Goal: Obtain resource: Download file/media

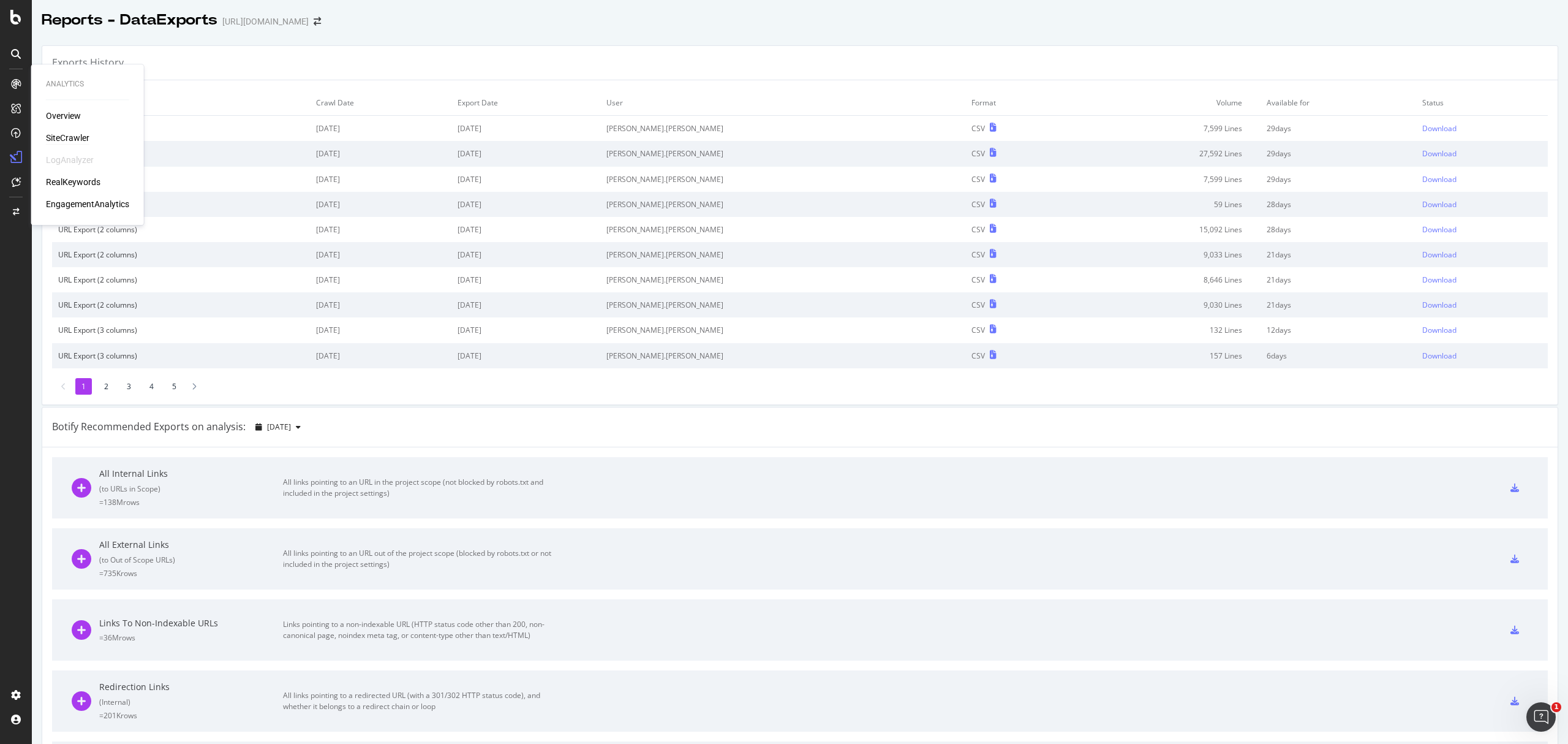
click at [72, 136] on div "SiteCrawler" at bounding box center [68, 138] width 43 height 12
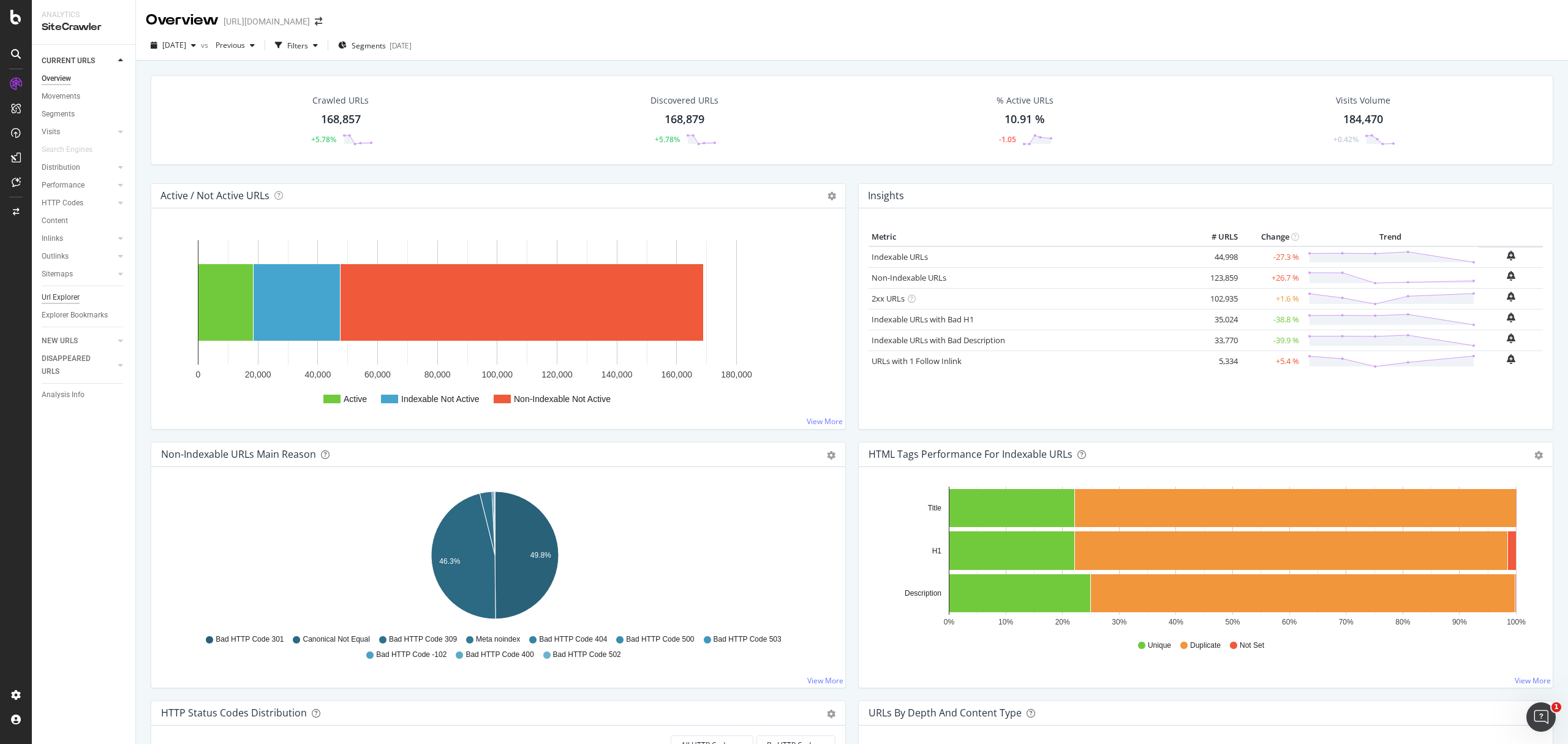
click at [62, 303] on div "Url Explorer" at bounding box center [61, 297] width 38 height 13
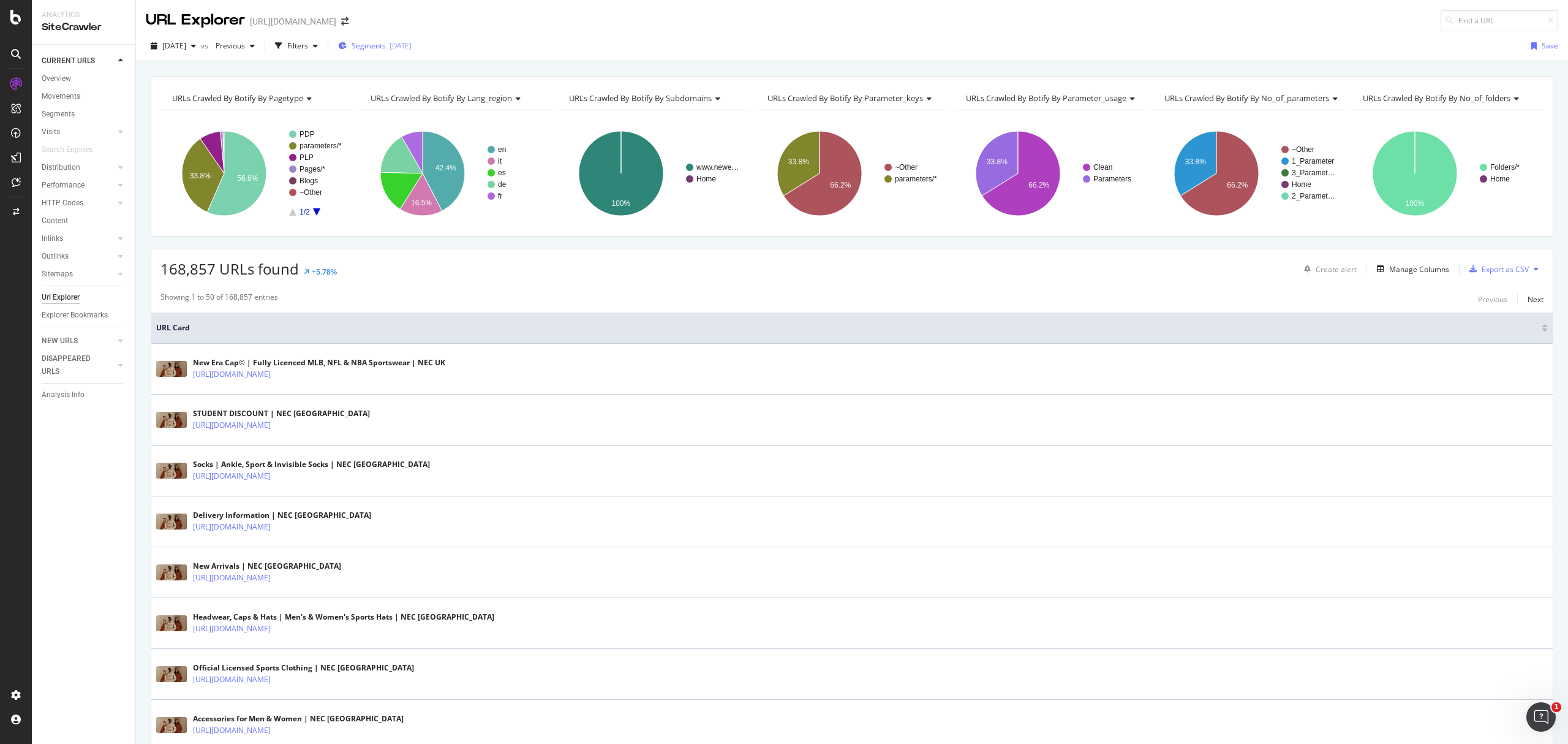
click at [386, 47] on span "Segments" at bounding box center [369, 45] width 34 height 10
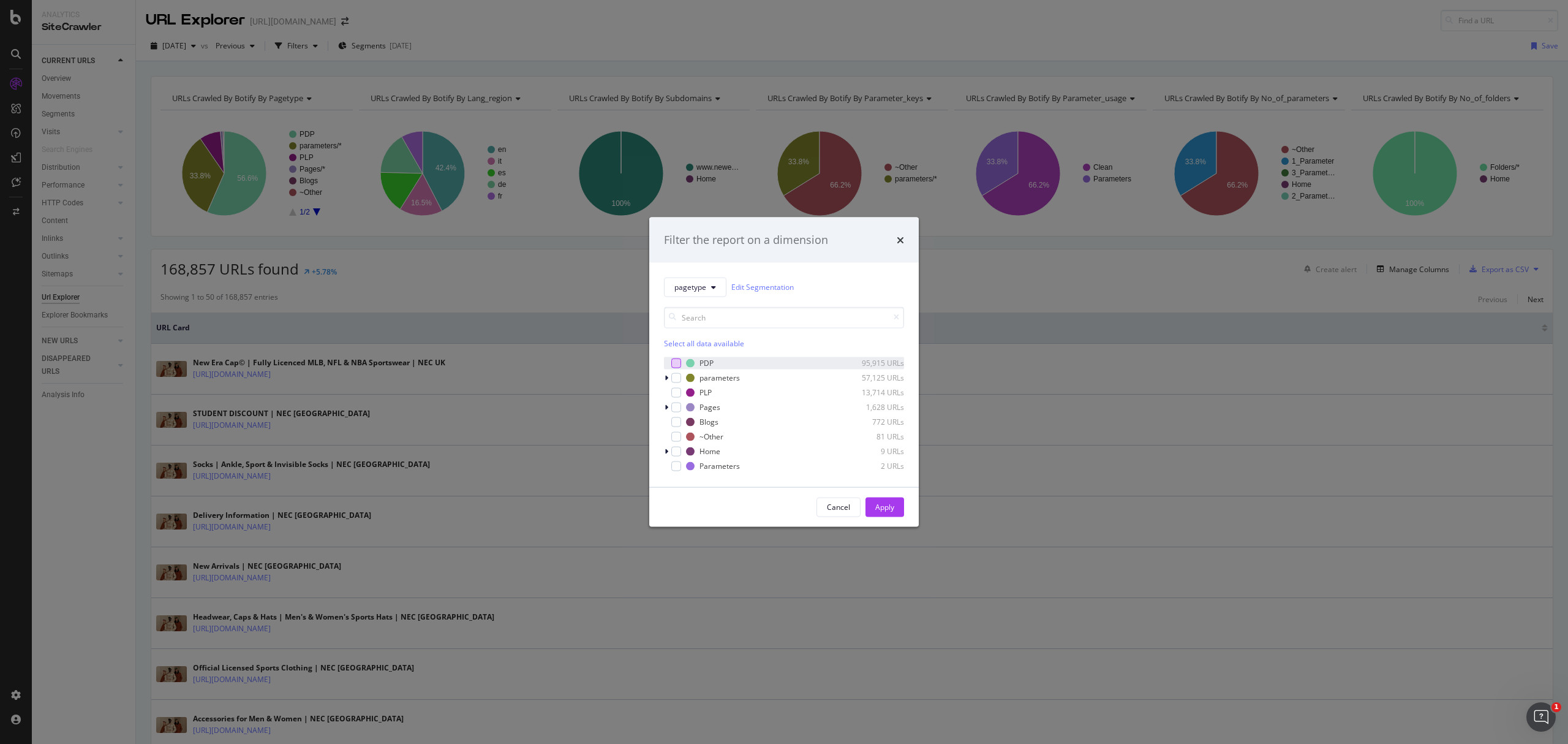
click at [674, 361] on div "modal" at bounding box center [676, 363] width 9 height 9
click at [899, 505] on button "Apply" at bounding box center [884, 507] width 39 height 20
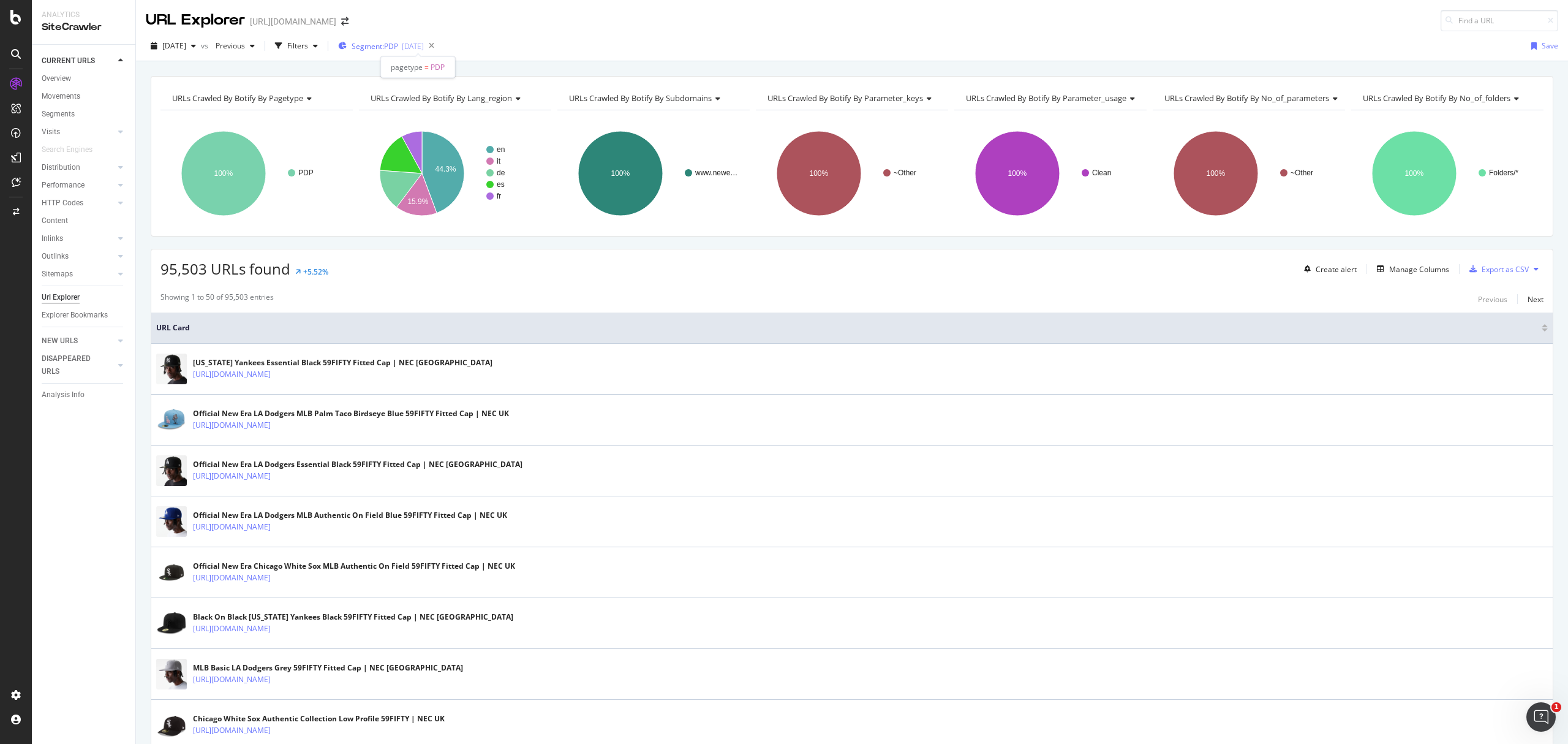
click at [424, 49] on div "[DATE]" at bounding box center [412, 46] width 22 height 10
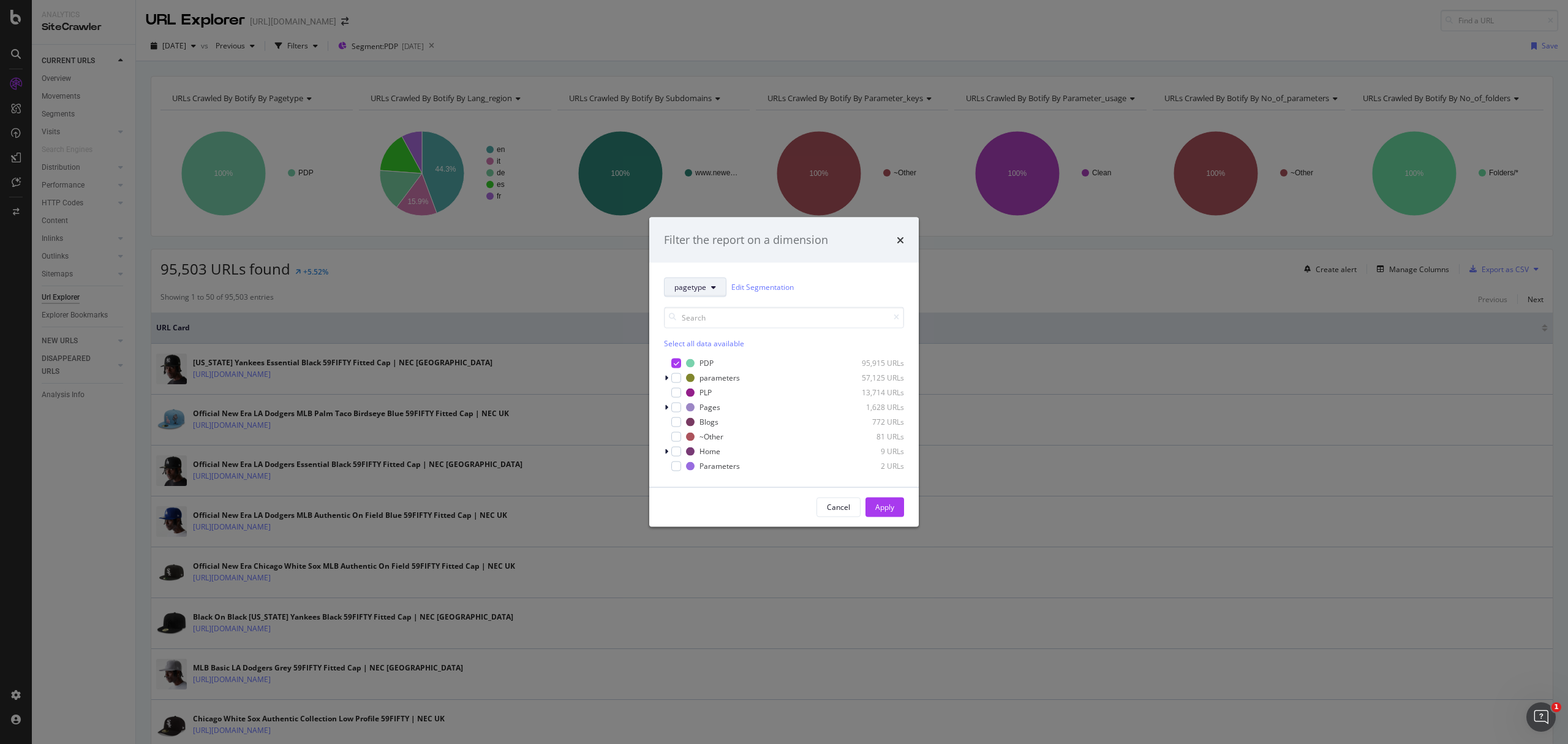
click at [706, 290] on button "pagetype" at bounding box center [695, 286] width 62 height 20
click at [708, 361] on div "lang_region" at bounding box center [714, 353] width 99 height 18
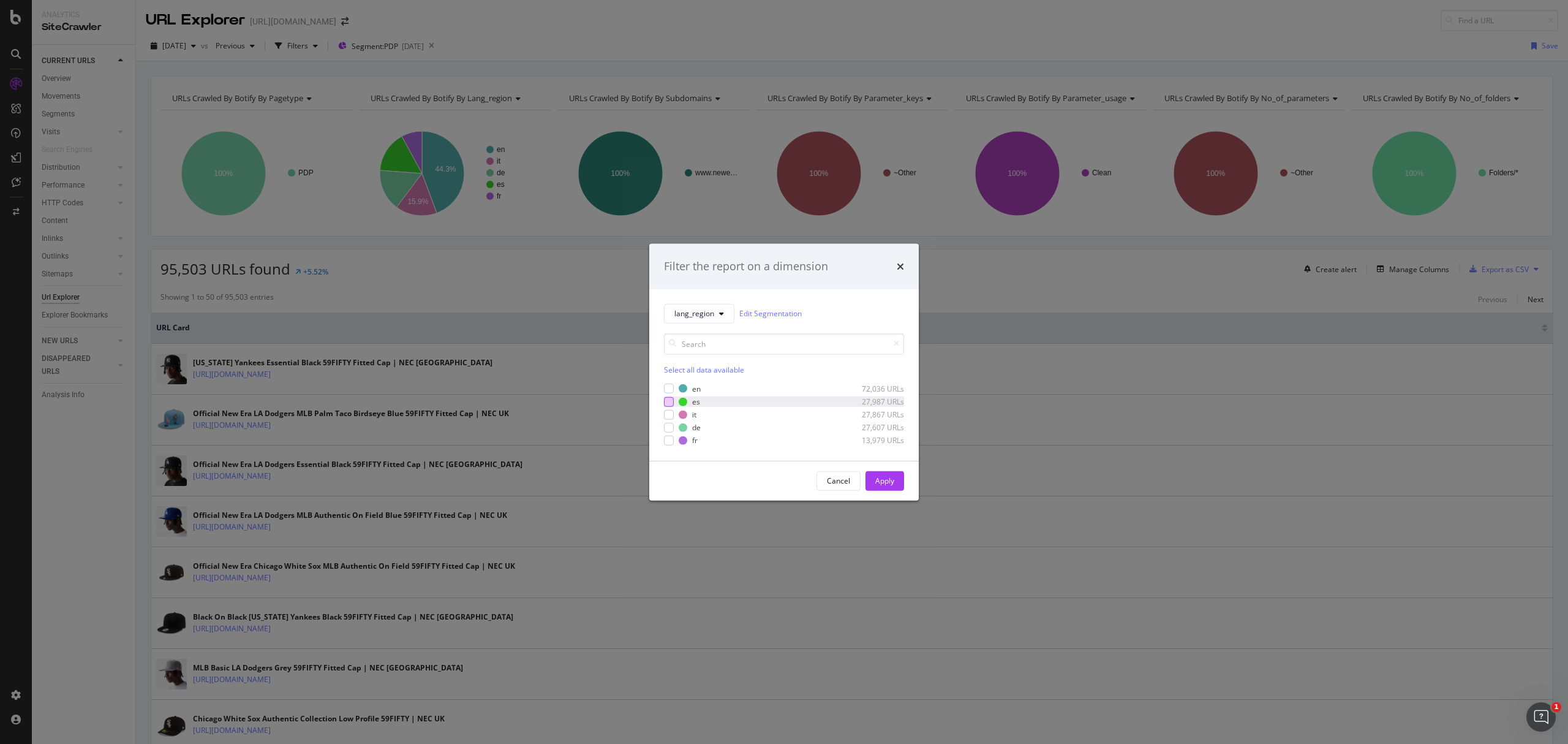
click at [664, 400] on div "modal" at bounding box center [669, 401] width 9 height 9
click at [872, 481] on button "Apply" at bounding box center [884, 480] width 39 height 20
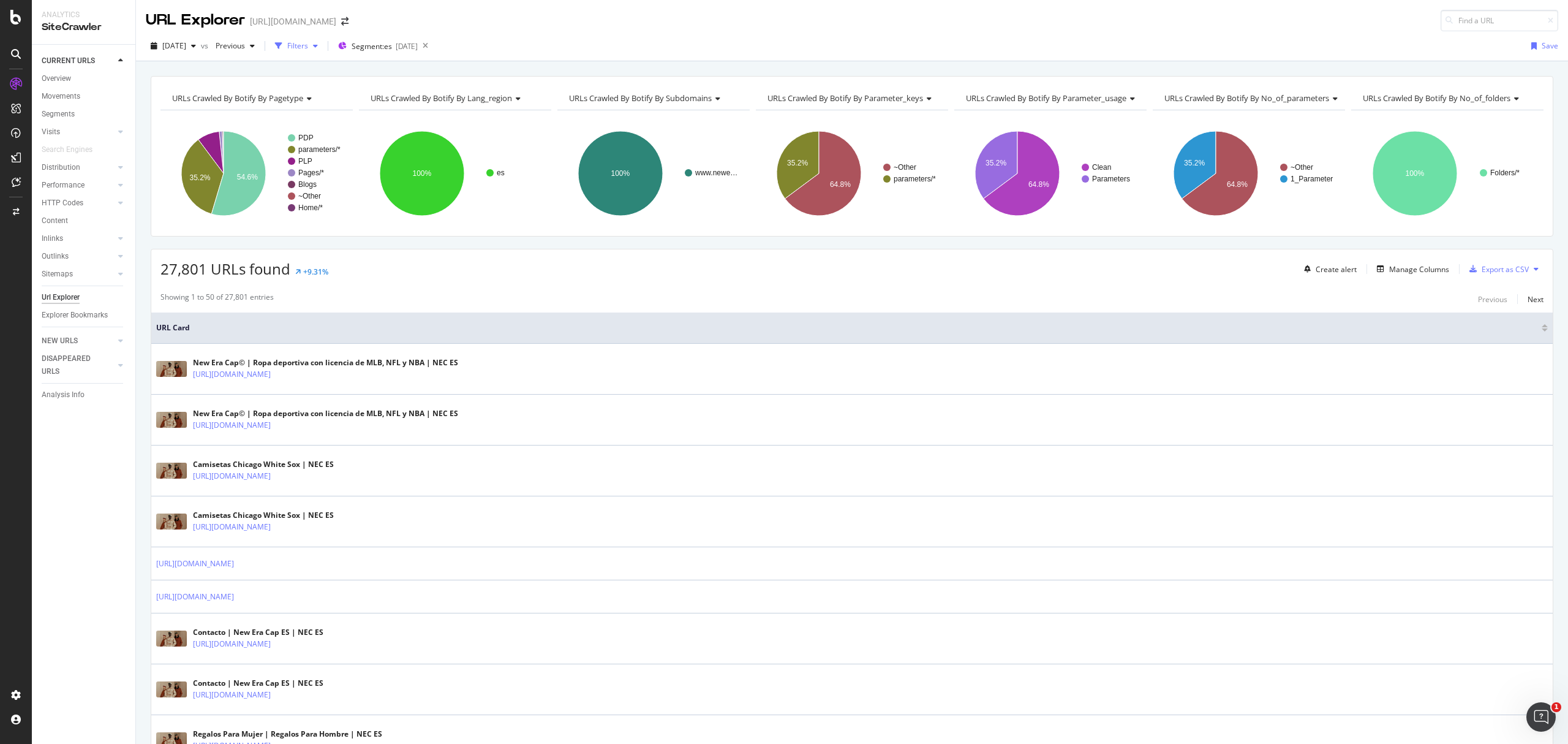
click at [308, 49] on div "Filters" at bounding box center [298, 45] width 21 height 10
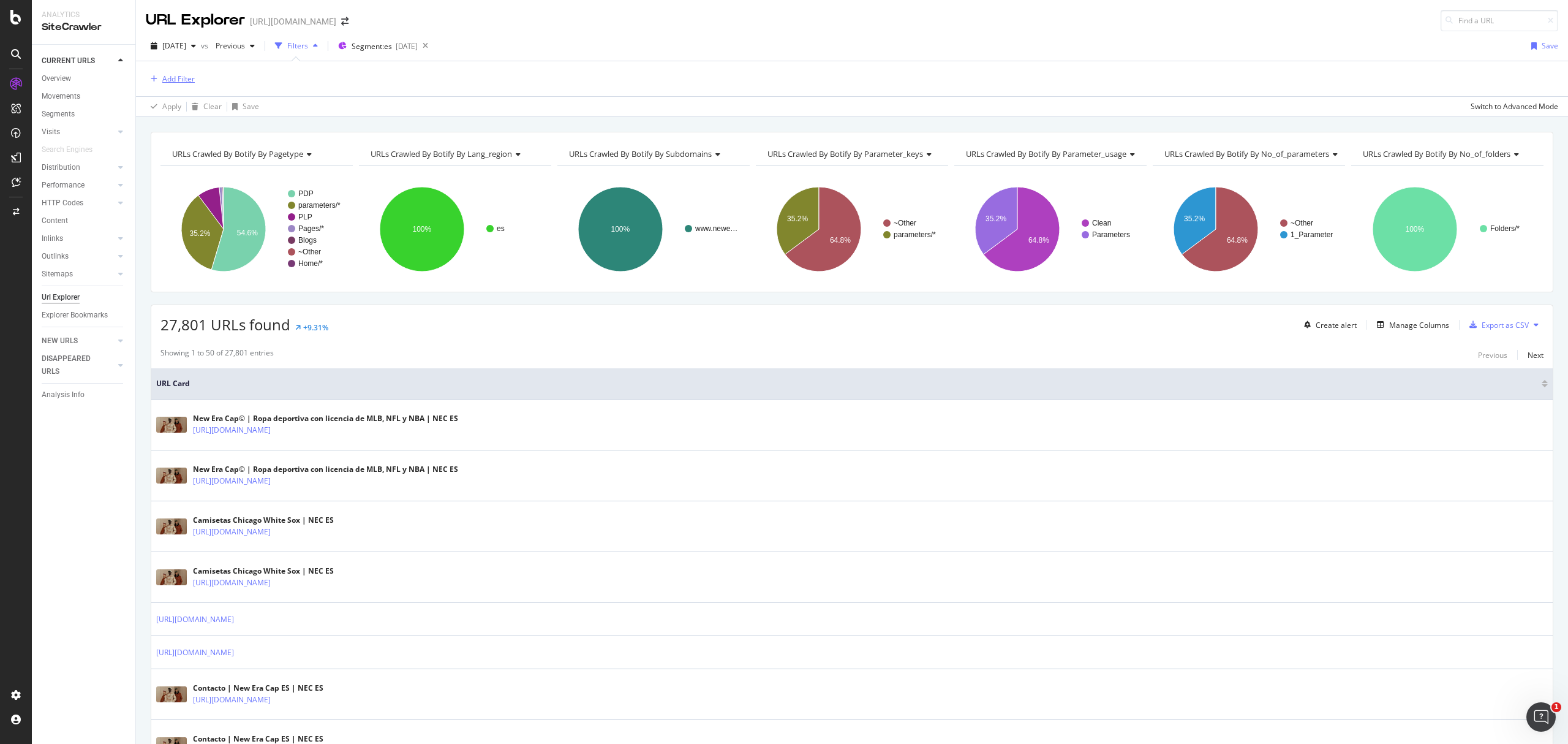
click at [183, 81] on div "Add Filter" at bounding box center [179, 78] width 32 height 10
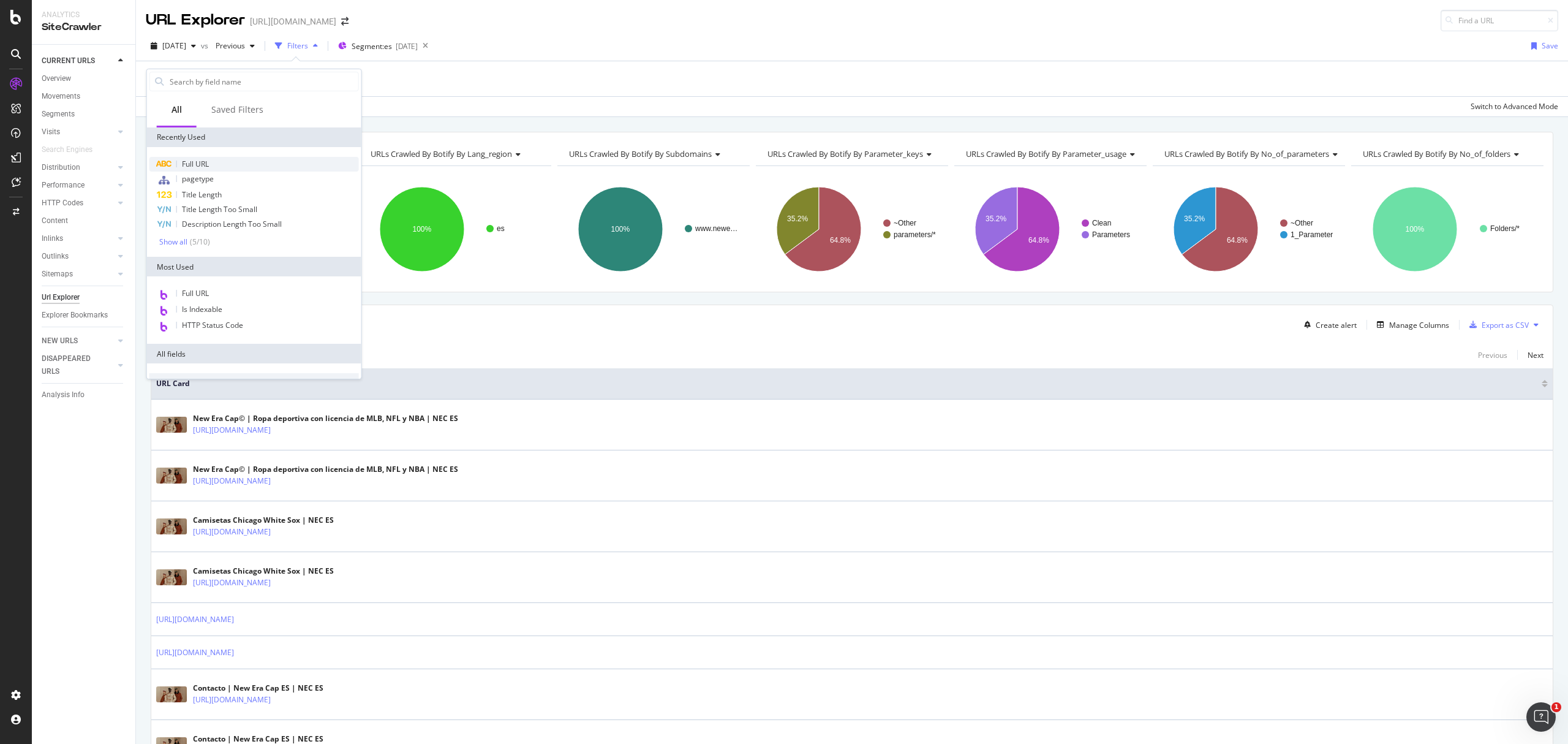
click at [233, 166] on div "Full URL" at bounding box center [254, 164] width 210 height 15
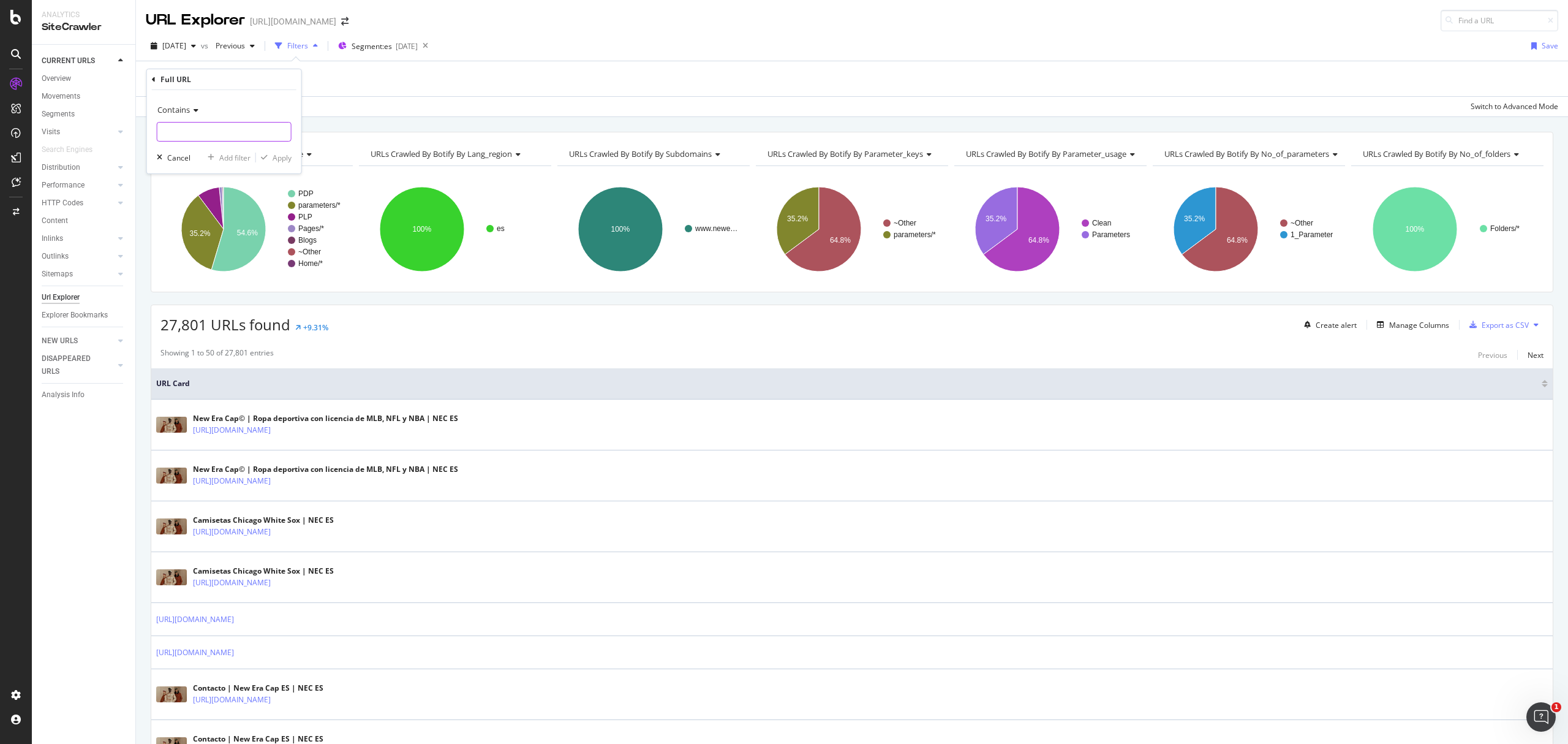
click at [218, 133] on input "text" at bounding box center [224, 131] width 133 height 20
type input "/es-es/"
click at [278, 170] on div "Contains /es-es/ Cancel Add filter Apply" at bounding box center [224, 131] width 154 height 83
click at [292, 160] on div "Contains /es-es/ Cancel Add filter Apply" at bounding box center [224, 131] width 154 height 83
click at [289, 158] on div "Apply" at bounding box center [282, 158] width 19 height 10
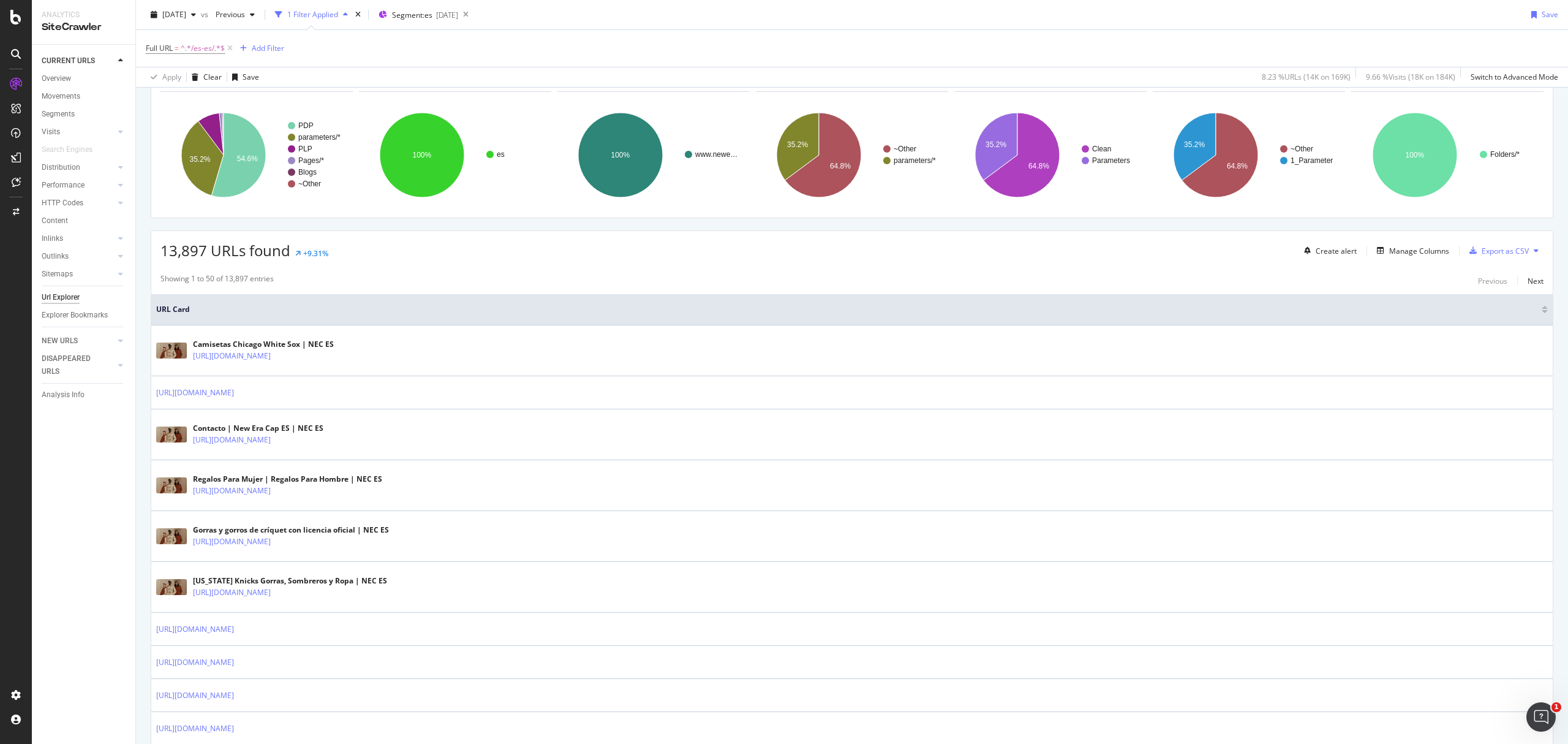
scroll to position [163, 0]
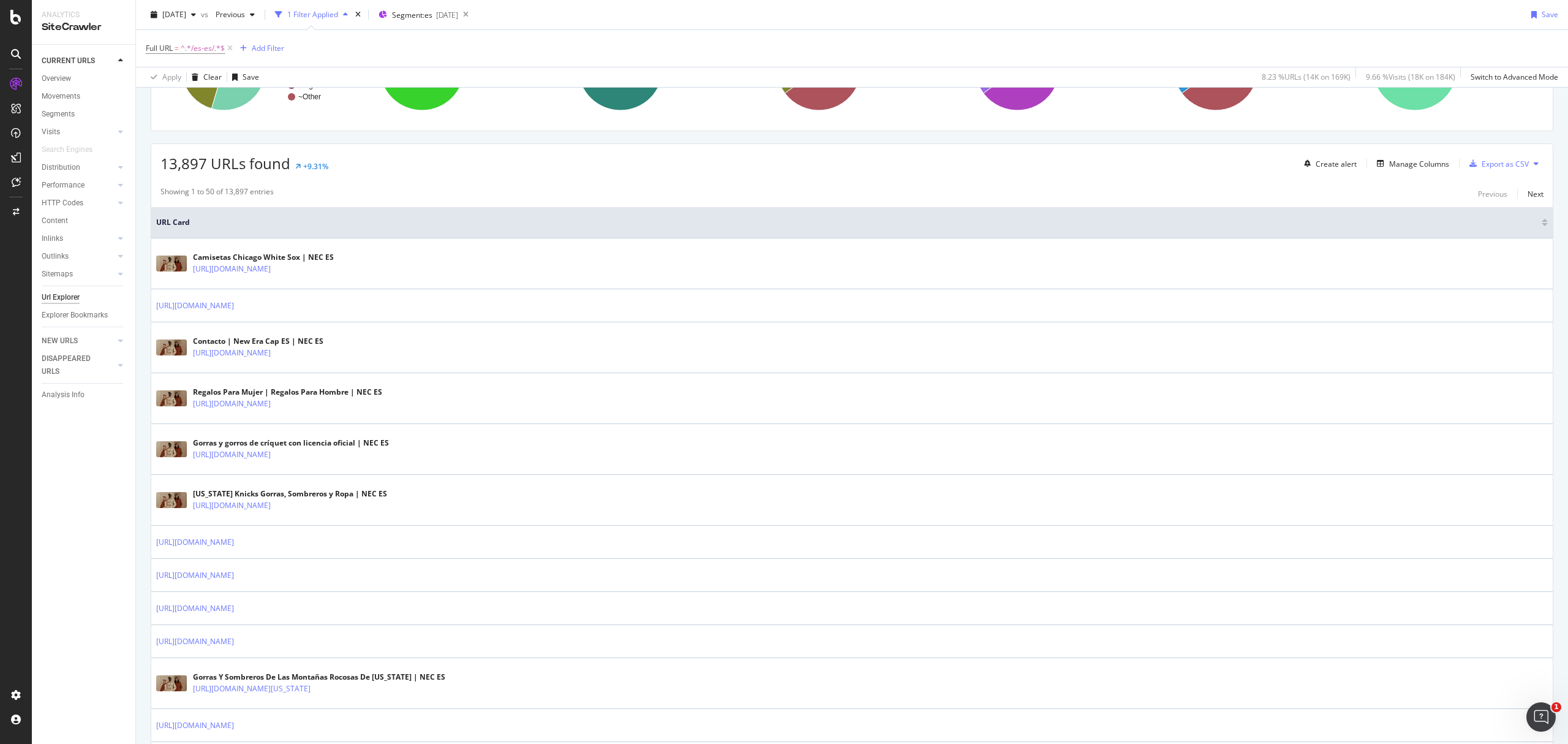
click at [1385, 153] on div "13,897 URLs found +9.31% Create alert Manage Columns Export as CSV" at bounding box center [852, 159] width 1402 height 30
click at [1389, 167] on div "Manage Columns" at bounding box center [1419, 164] width 60 height 10
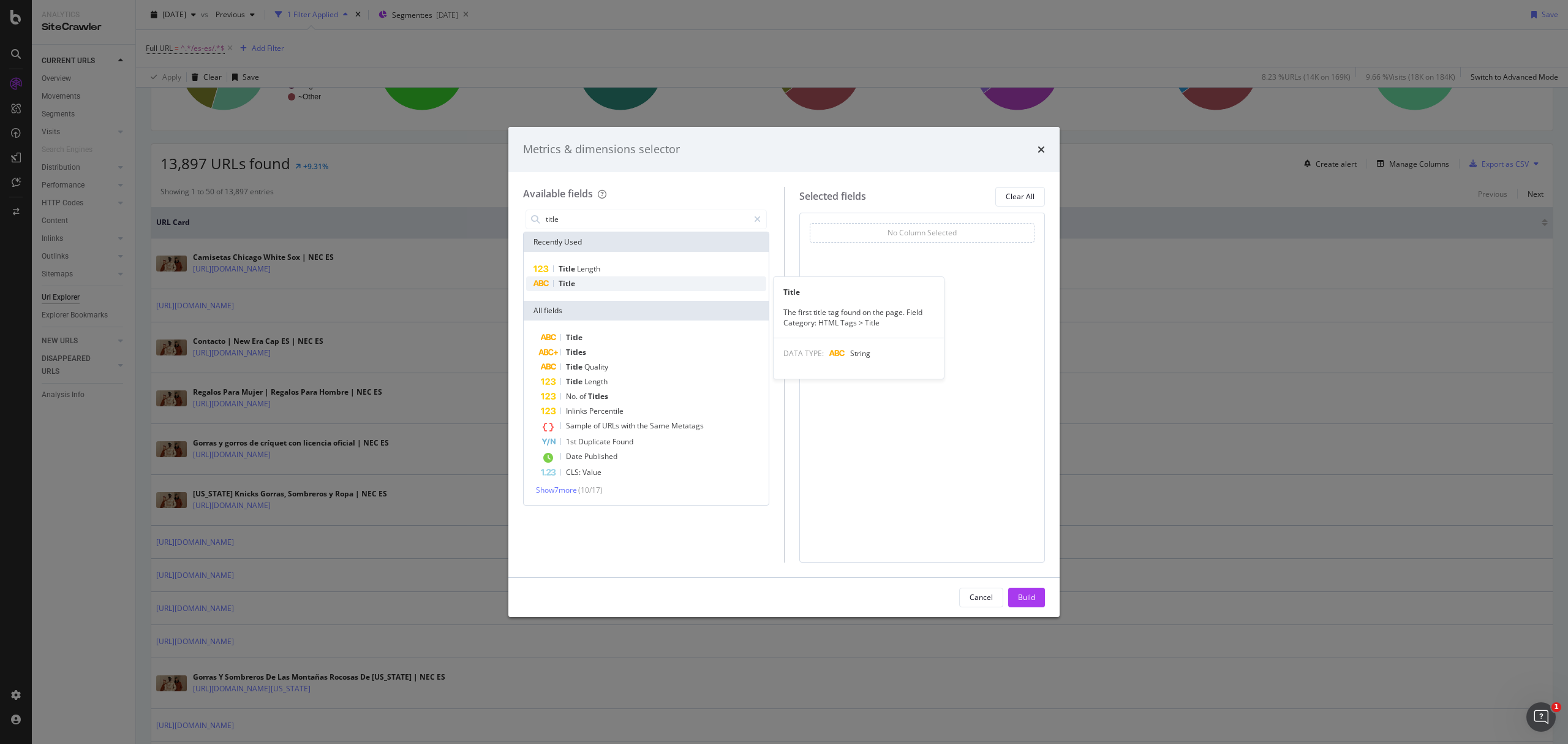
click at [600, 287] on div "Title" at bounding box center [646, 284] width 240 height 15
click at [616, 271] on div "Title Length" at bounding box center [646, 269] width 240 height 15
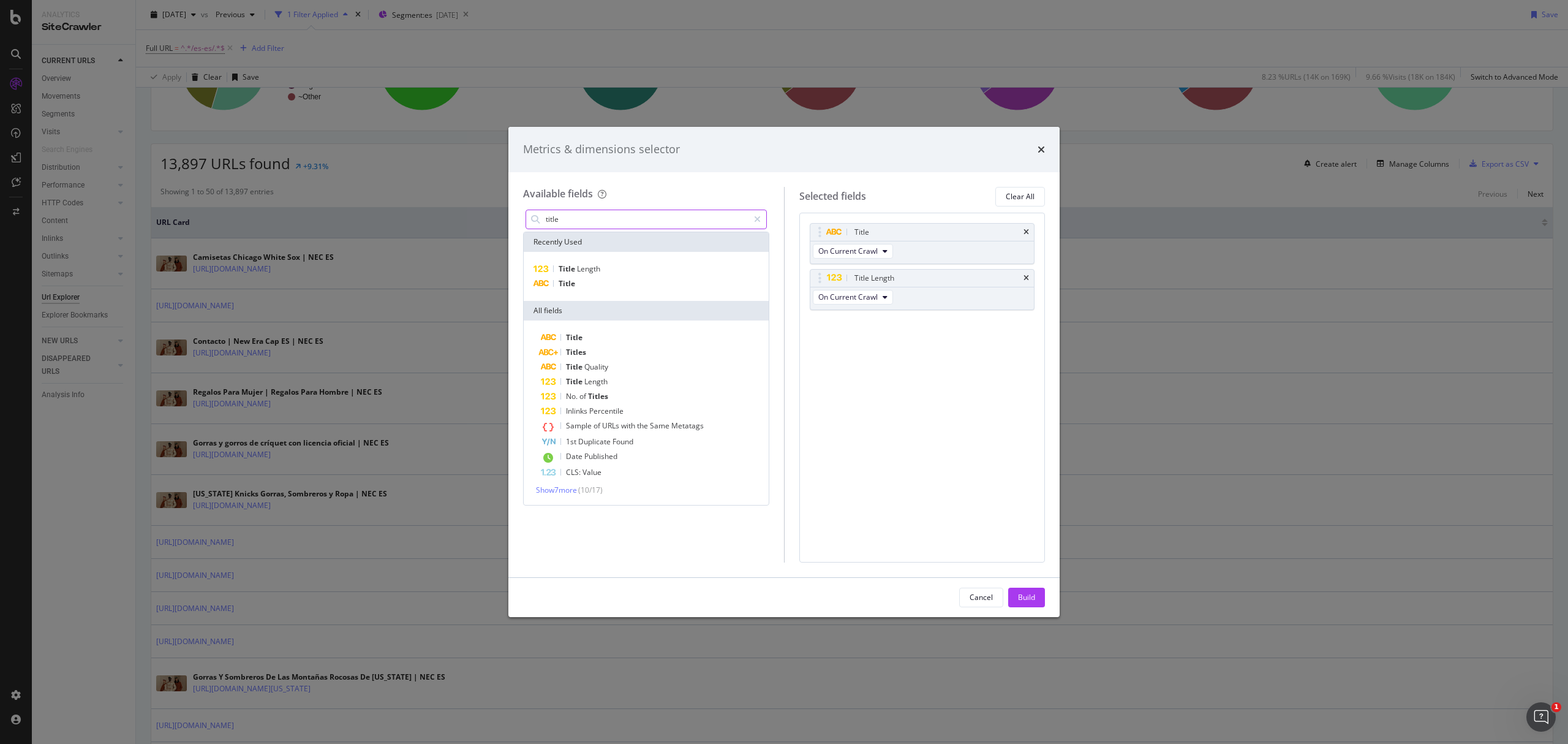
click at [596, 214] on input "title" at bounding box center [646, 219] width 204 height 18
type input "h1"
click at [607, 283] on div "H1" at bounding box center [646, 284] width 240 height 15
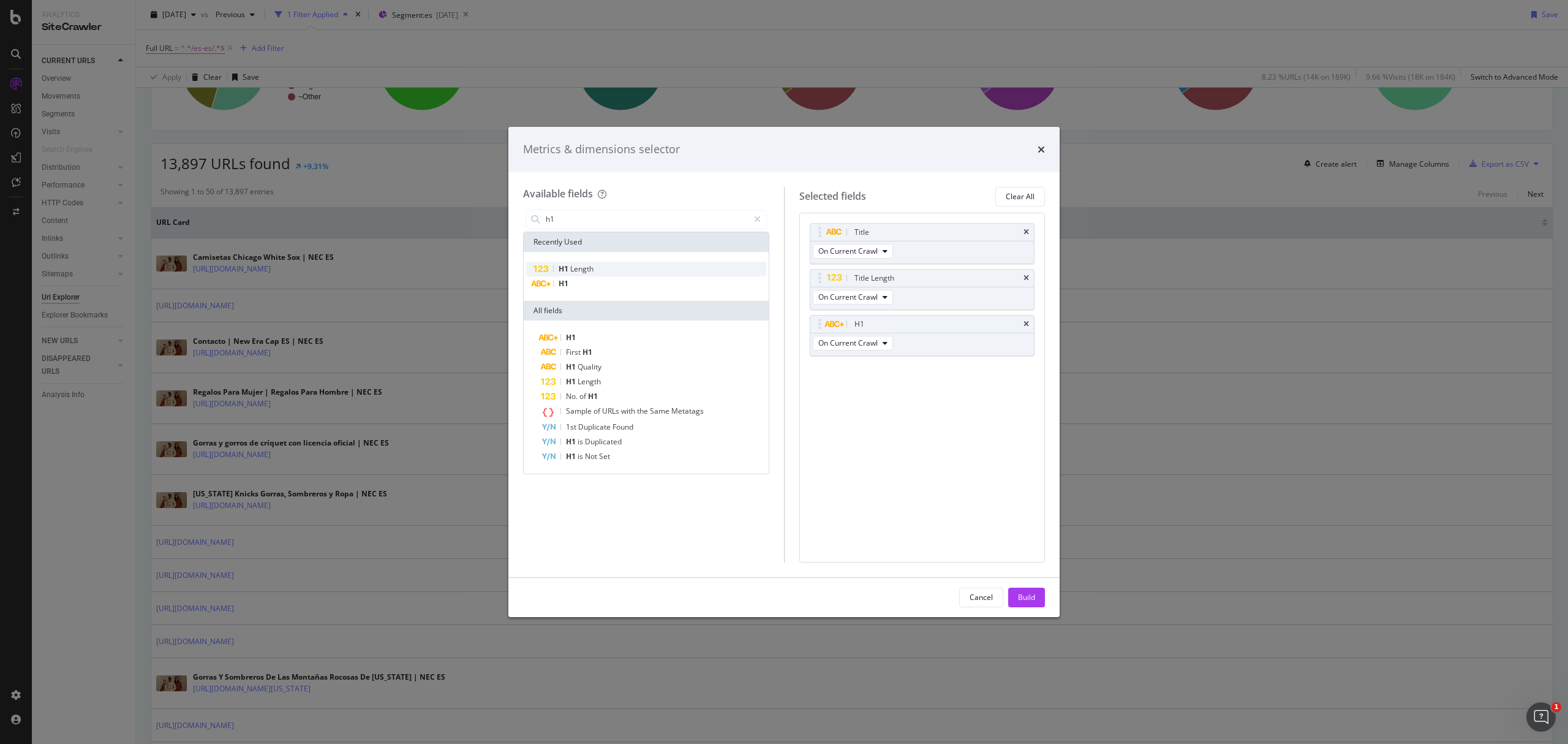
click at [599, 265] on div "H1 Length" at bounding box center [646, 269] width 240 height 15
click at [594, 212] on input "h1" at bounding box center [646, 219] width 204 height 18
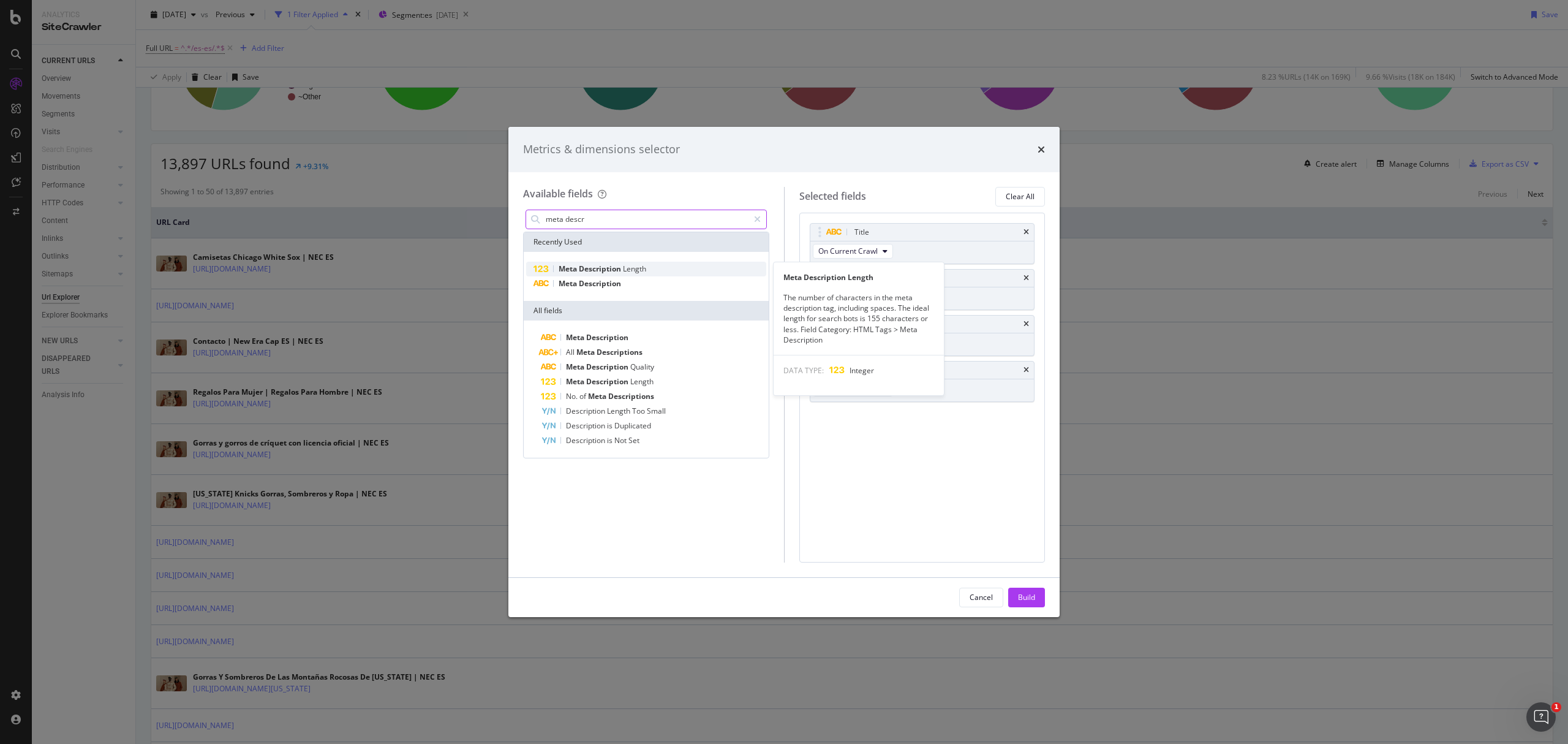
type input "meta descr"
click at [611, 275] on div "Meta Description Length" at bounding box center [646, 269] width 240 height 15
click at [611, 277] on div "Meta Description" at bounding box center [646, 284] width 240 height 15
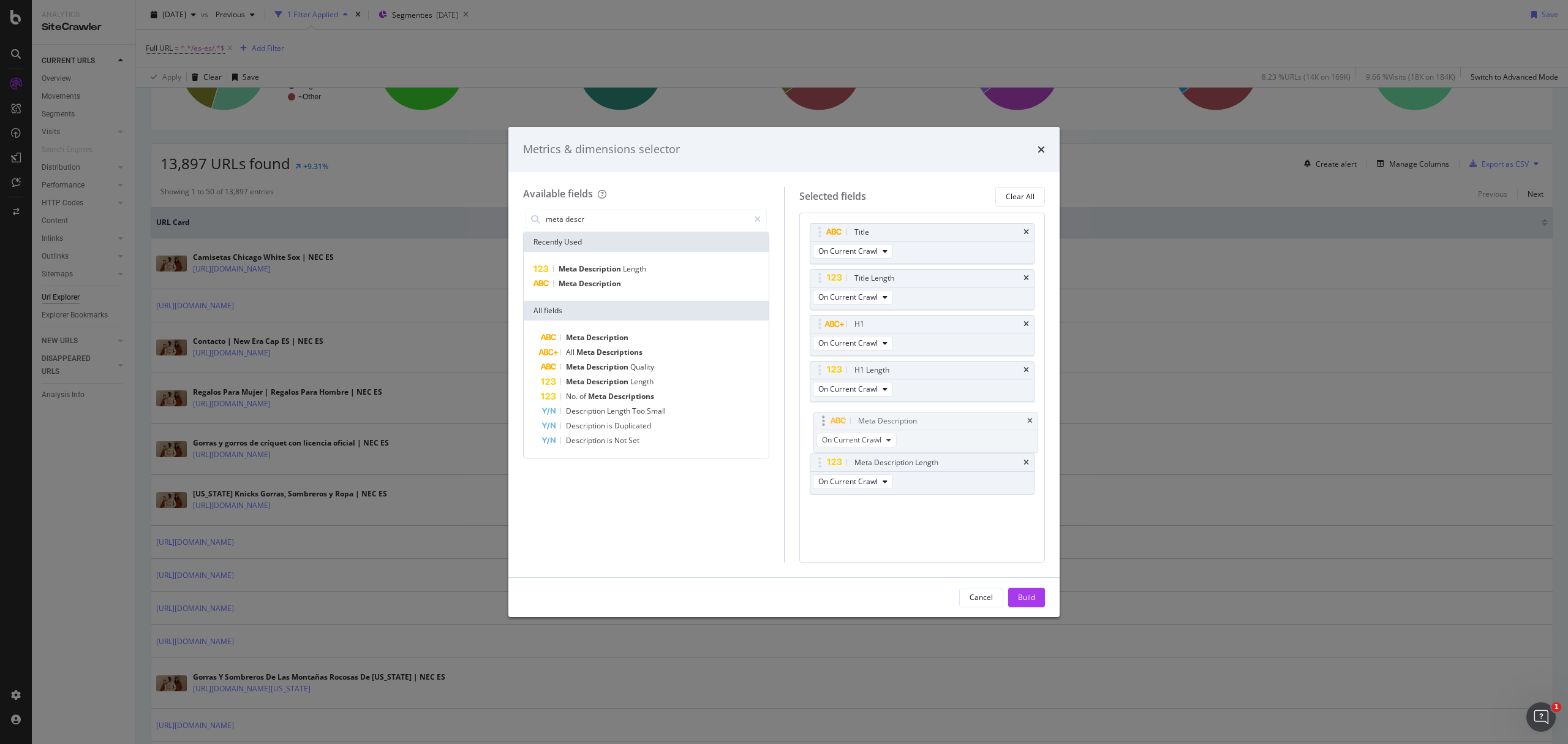
drag, startPoint x: 941, startPoint y: 474, endPoint x: 943, endPoint y: 429, distance: 45.0
click at [943, 429] on body "Analytics SiteCrawler CURRENT URLS Overview Movements Segments Visits Analysis …" at bounding box center [784, 372] width 1568 height 744
drag, startPoint x: 1023, startPoint y: 587, endPoint x: 1108, endPoint y: 602, distance: 86.3
click at [1024, 588] on button "Build" at bounding box center [1026, 597] width 37 height 20
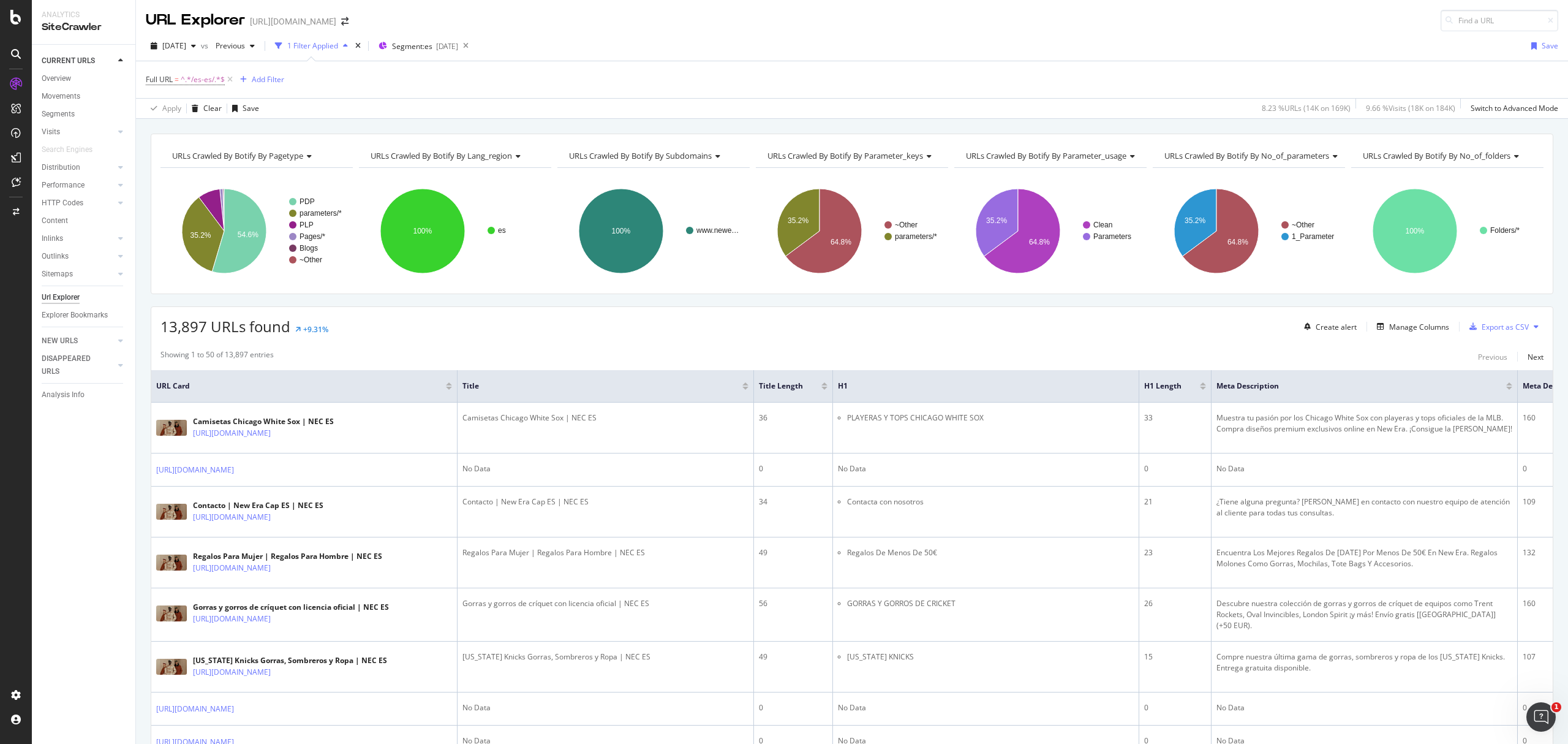
click at [1529, 321] on button at bounding box center [1536, 326] width 15 height 20
click at [1567, 285] on div "URL Explorer [URL][DOMAIN_NAME] [DATE] vs Previous 1 Filter Applied Segment: es…" at bounding box center [852, 372] width 1432 height 744
drag, startPoint x: 474, startPoint y: 47, endPoint x: 471, endPoint y: 69, distance: 22.2
click at [458, 47] on div "[DATE]" at bounding box center [447, 46] width 22 height 10
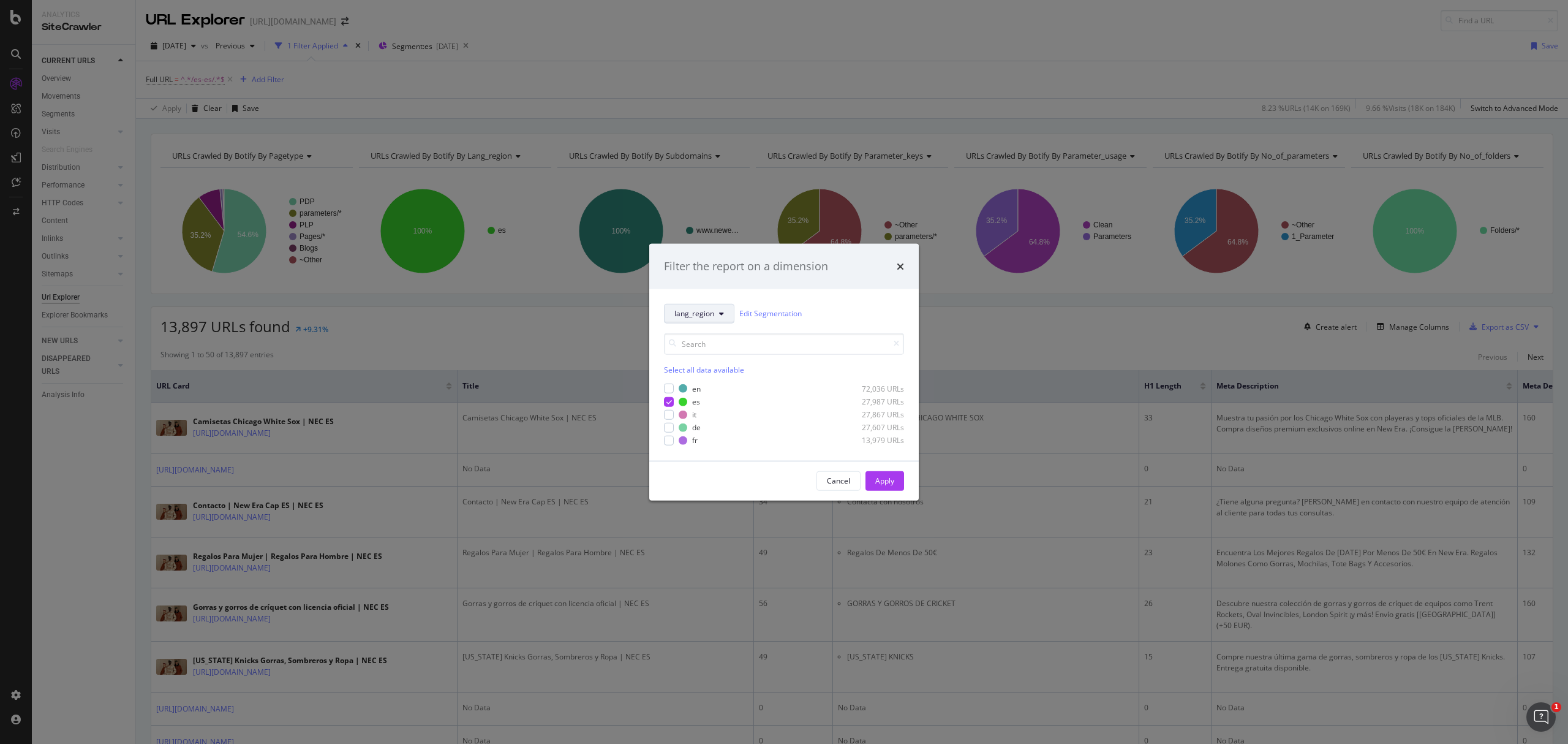
drag, startPoint x: 726, startPoint y: 323, endPoint x: 703, endPoint y: 311, distance: 25.9
click at [720, 319] on button "lang_region" at bounding box center [699, 312] width 70 height 20
click at [716, 363] on div "pagetype" at bounding box center [714, 357] width 99 height 18
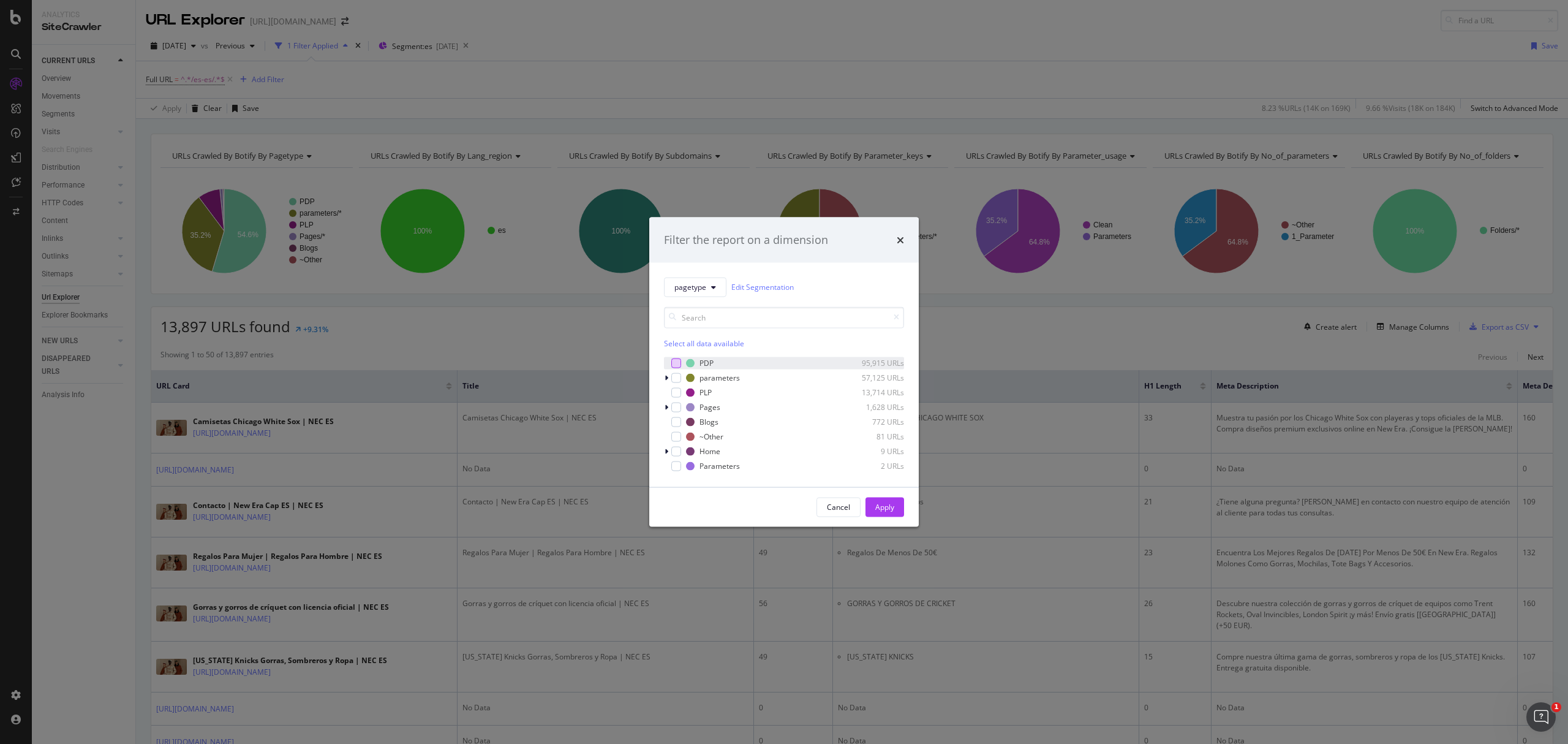
click at [671, 365] on div "modal" at bounding box center [676, 363] width 9 height 9
click at [888, 503] on div "Apply" at bounding box center [885, 507] width 19 height 10
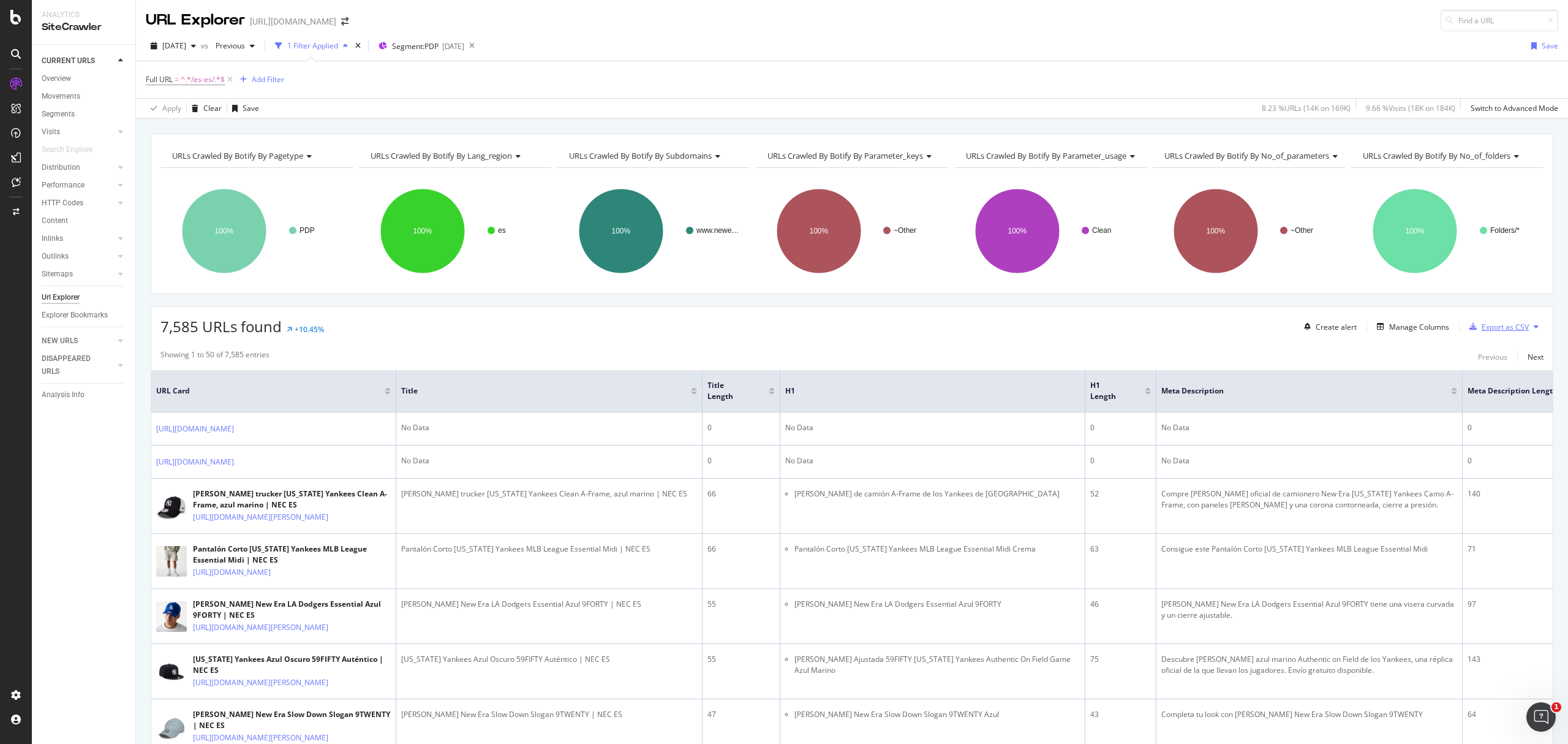
click at [1494, 331] on div "Export as CSV" at bounding box center [1505, 327] width 47 height 10
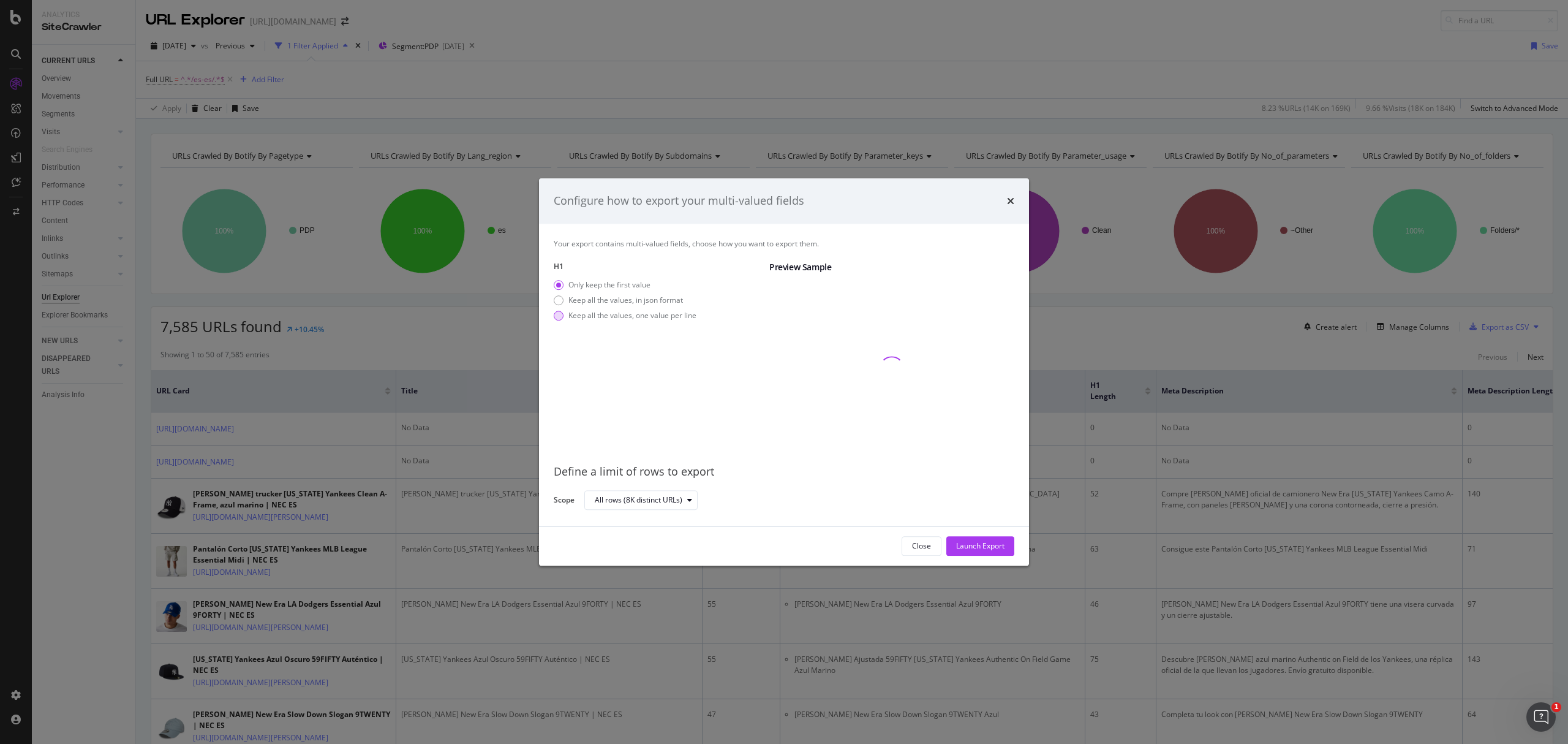
click at [652, 315] on div "Keep all the values, one value per line" at bounding box center [632, 315] width 128 height 10
click at [972, 551] on div "Launch Export" at bounding box center [980, 546] width 49 height 18
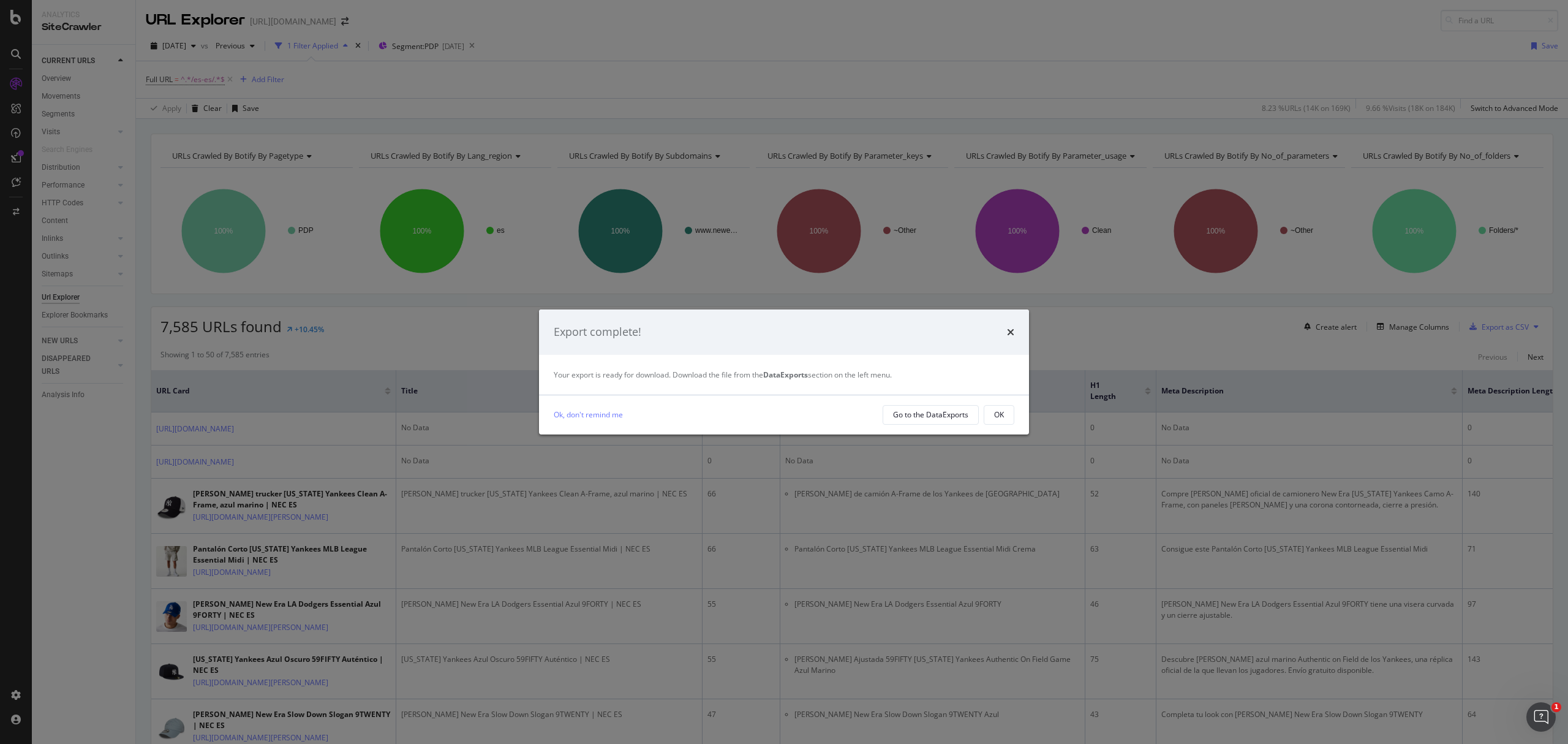
click at [940, 432] on div "Ok, don't remind me Go to the DataExports OK" at bounding box center [784, 415] width 490 height 39
click at [939, 406] on div "Go to the DataExports" at bounding box center [930, 415] width 75 height 17
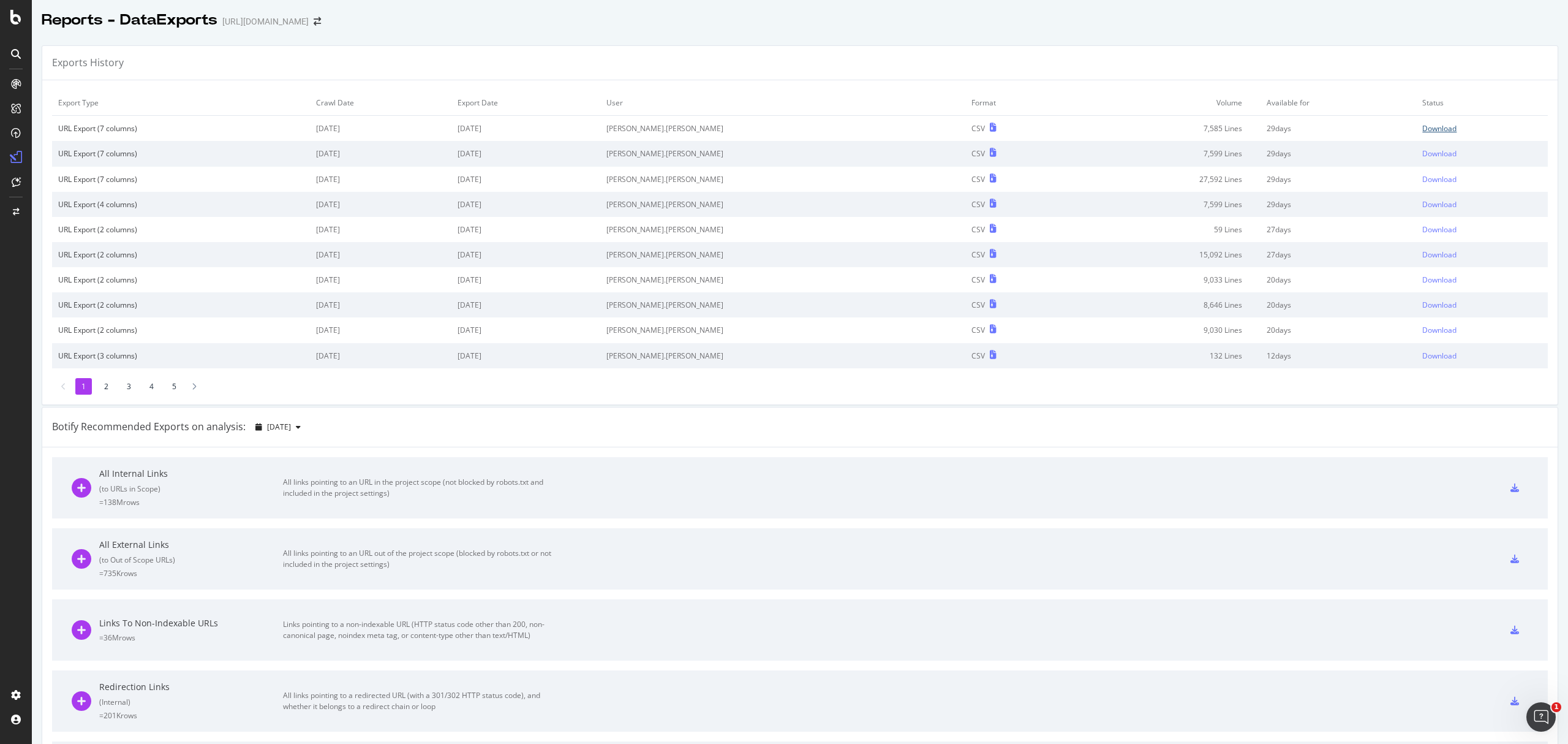
click at [1423, 128] on div "Download" at bounding box center [1440, 128] width 34 height 10
click at [50, 139] on div "SiteCrawler" at bounding box center [68, 138] width 43 height 12
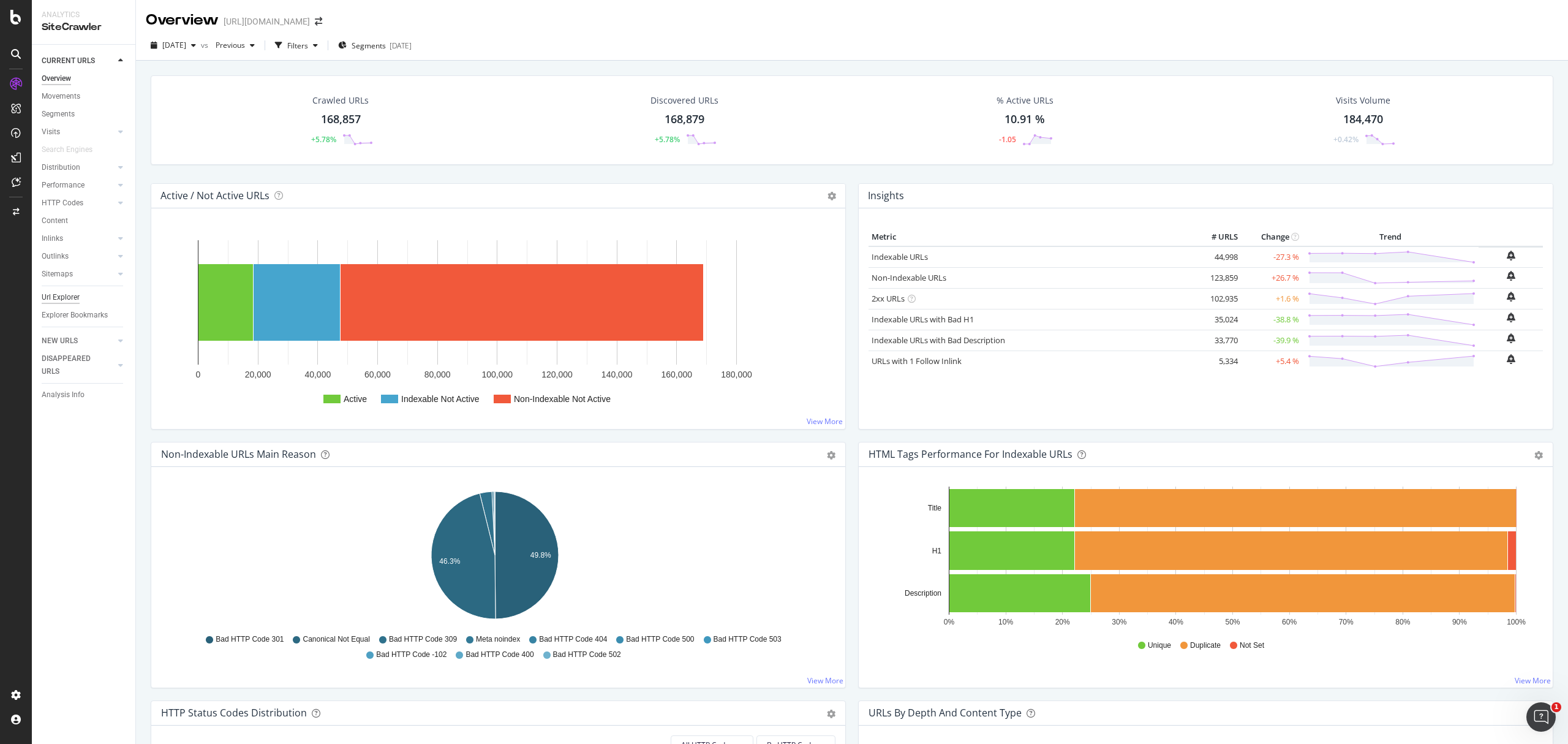
click at [57, 293] on div "Url Explorer" at bounding box center [61, 297] width 38 height 13
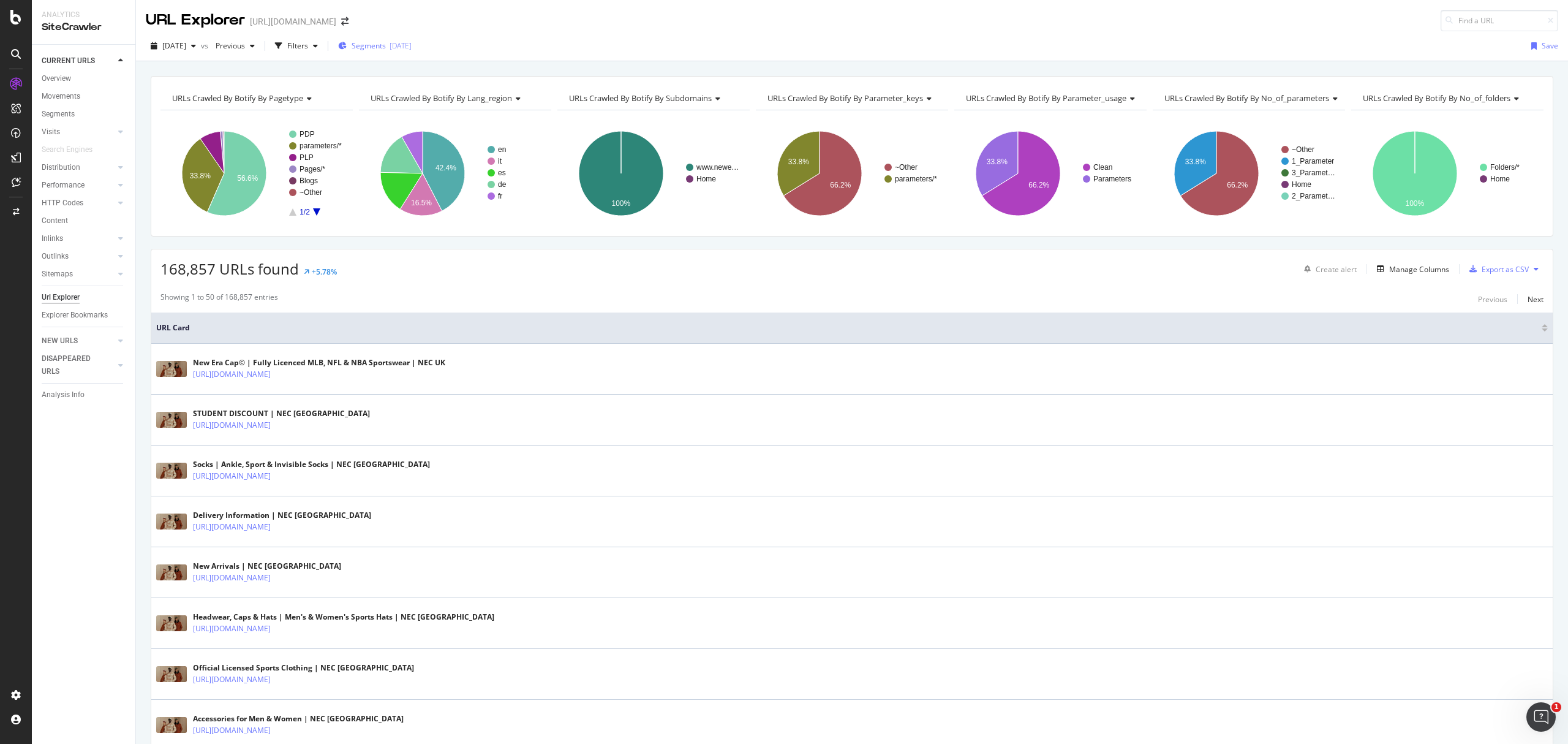
click at [386, 51] on span "Segments" at bounding box center [369, 45] width 34 height 10
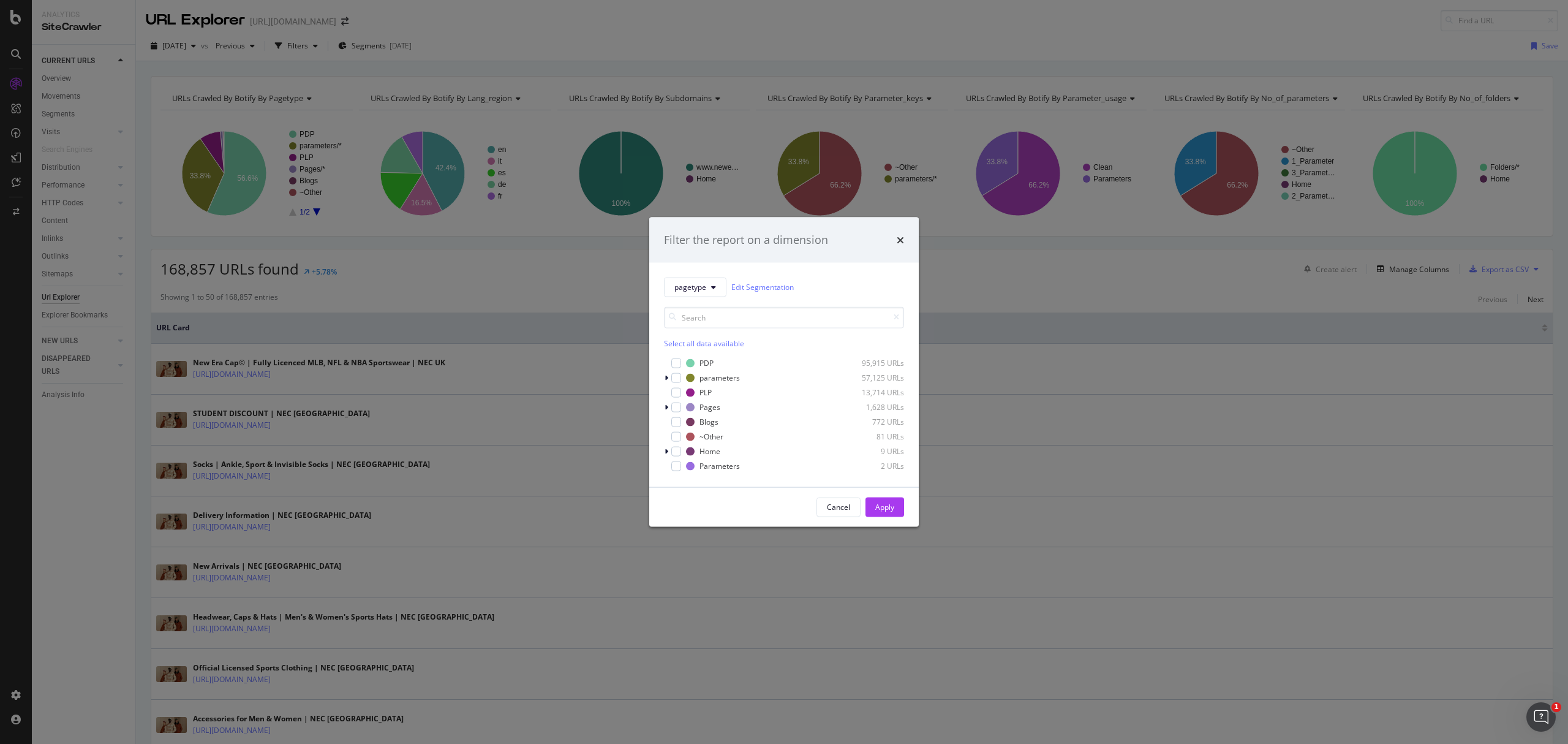
click at [677, 369] on div "PDP 95,915 URLs parameters 57,125 URLs PLP 13,714 URLs Pages 1,628 URLs Blogs 7…" at bounding box center [784, 414] width 240 height 115
click at [673, 363] on div "modal" at bounding box center [676, 363] width 9 height 9
click at [897, 508] on button "Apply" at bounding box center [884, 507] width 39 height 20
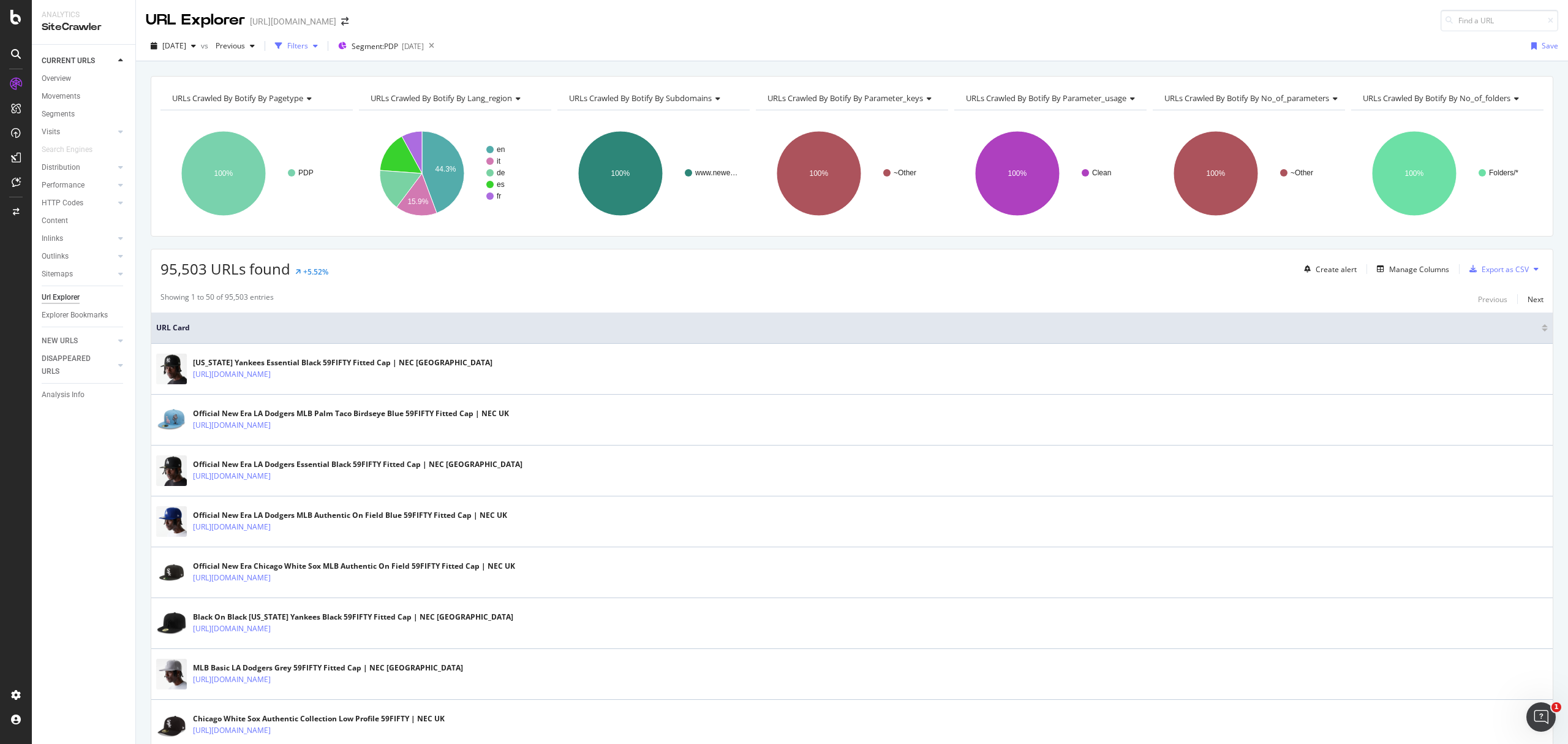
click at [308, 49] on div "Filters" at bounding box center [298, 45] width 21 height 10
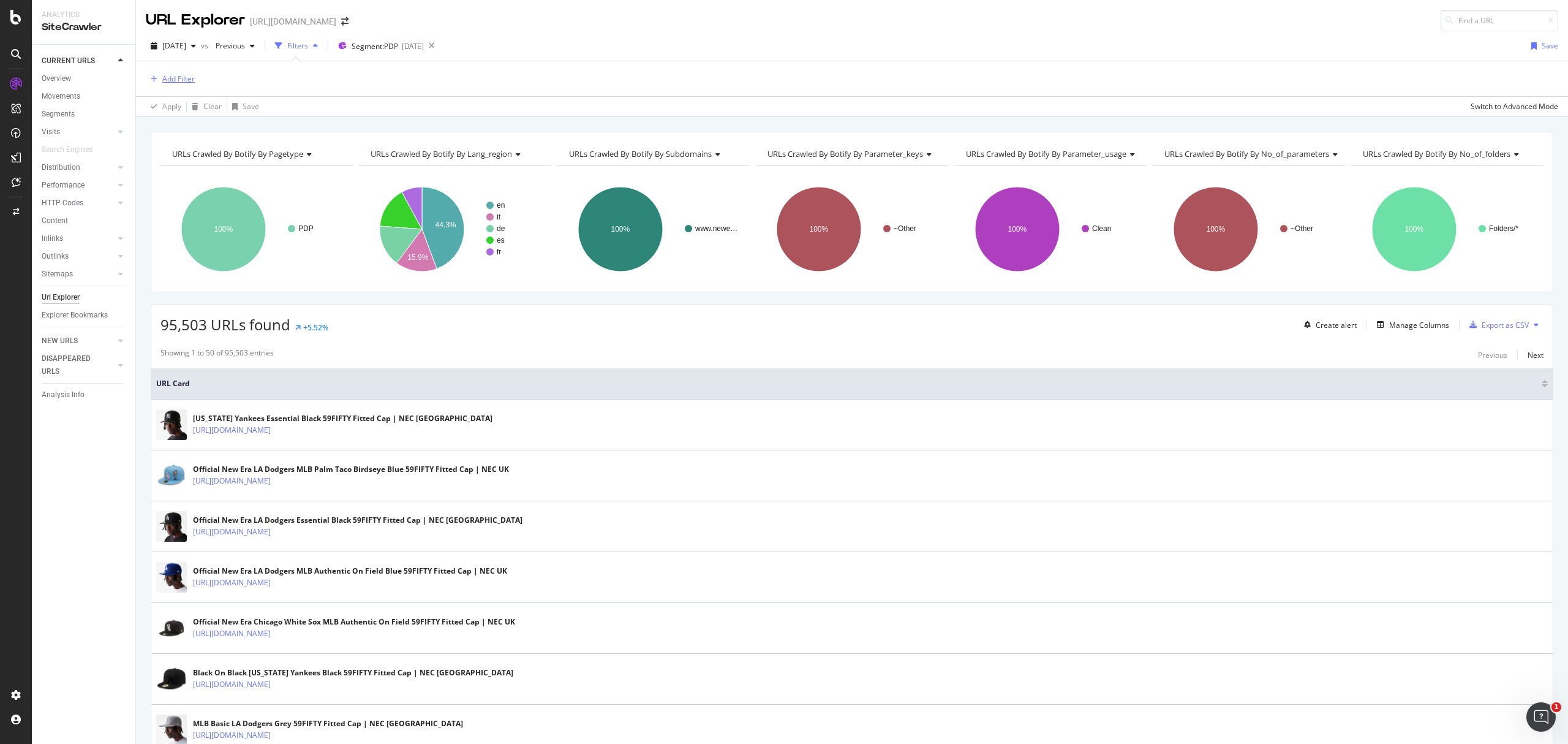
click at [185, 75] on div "Add Filter" at bounding box center [179, 78] width 32 height 10
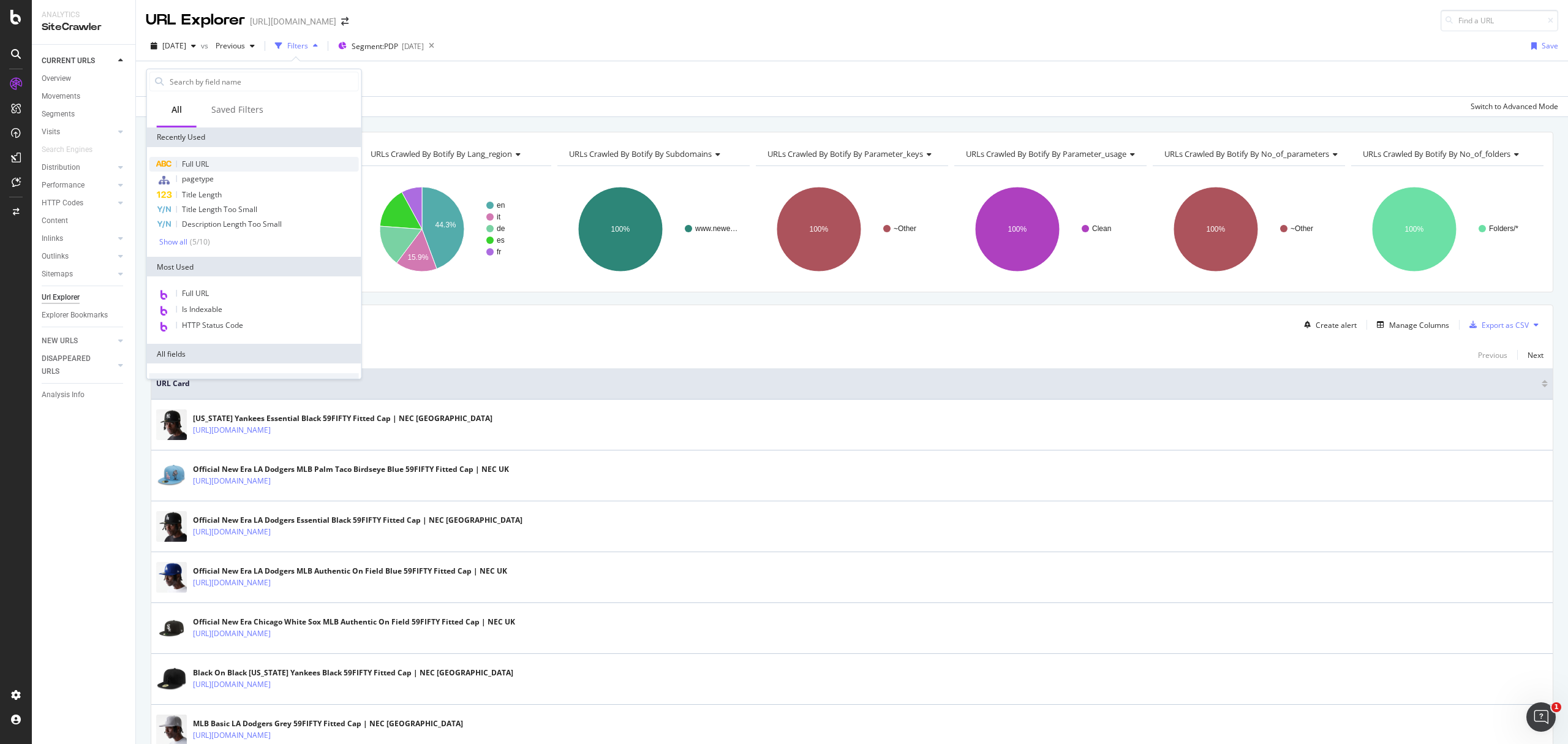
click at [229, 164] on div "Full URL" at bounding box center [254, 164] width 210 height 15
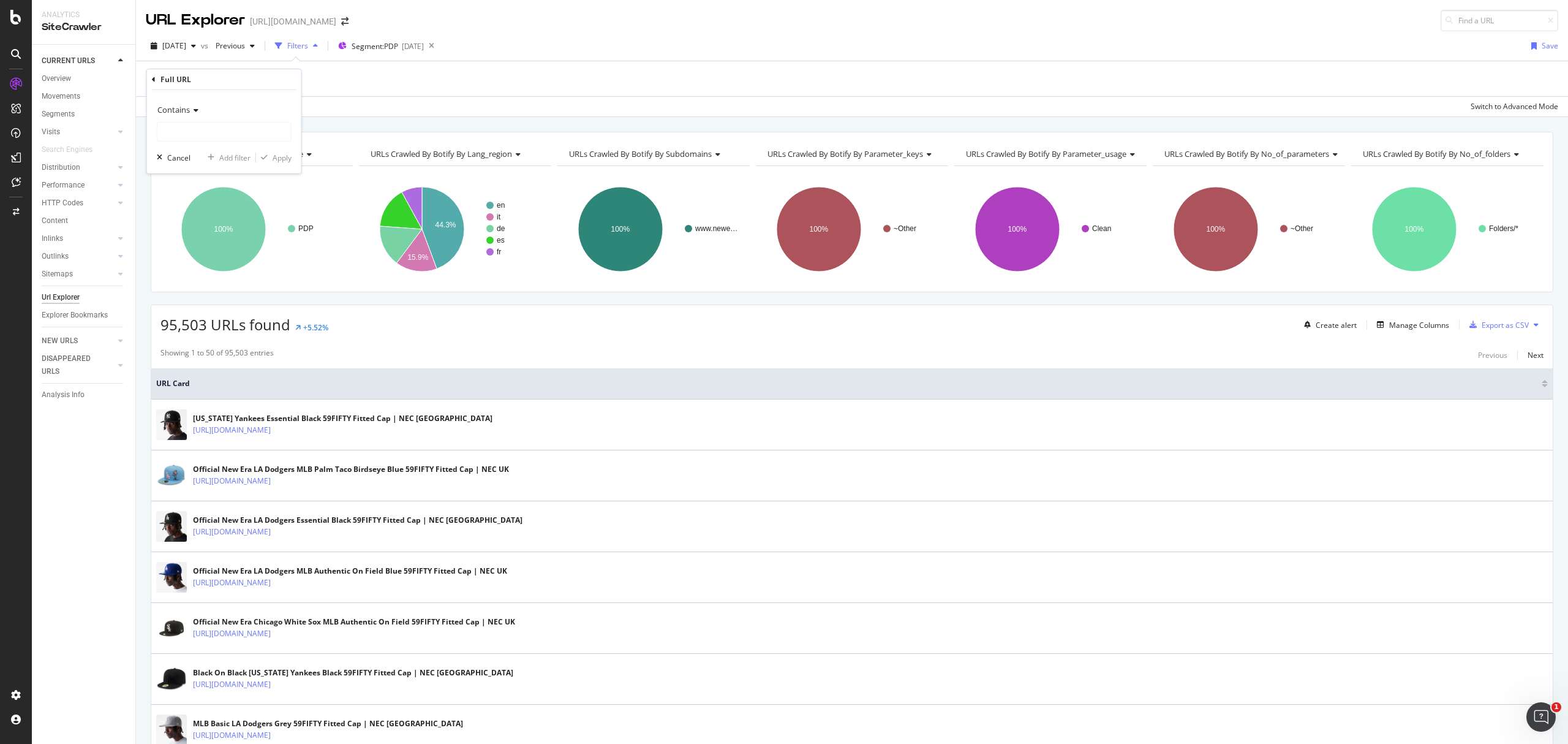
click at [221, 95] on div "Contains Cancel Add filter Apply" at bounding box center [224, 131] width 154 height 83
click at [225, 126] on input "text" at bounding box center [224, 131] width 133 height 20
type input "/it-it/"
click at [287, 156] on div "Apply" at bounding box center [282, 158] width 19 height 10
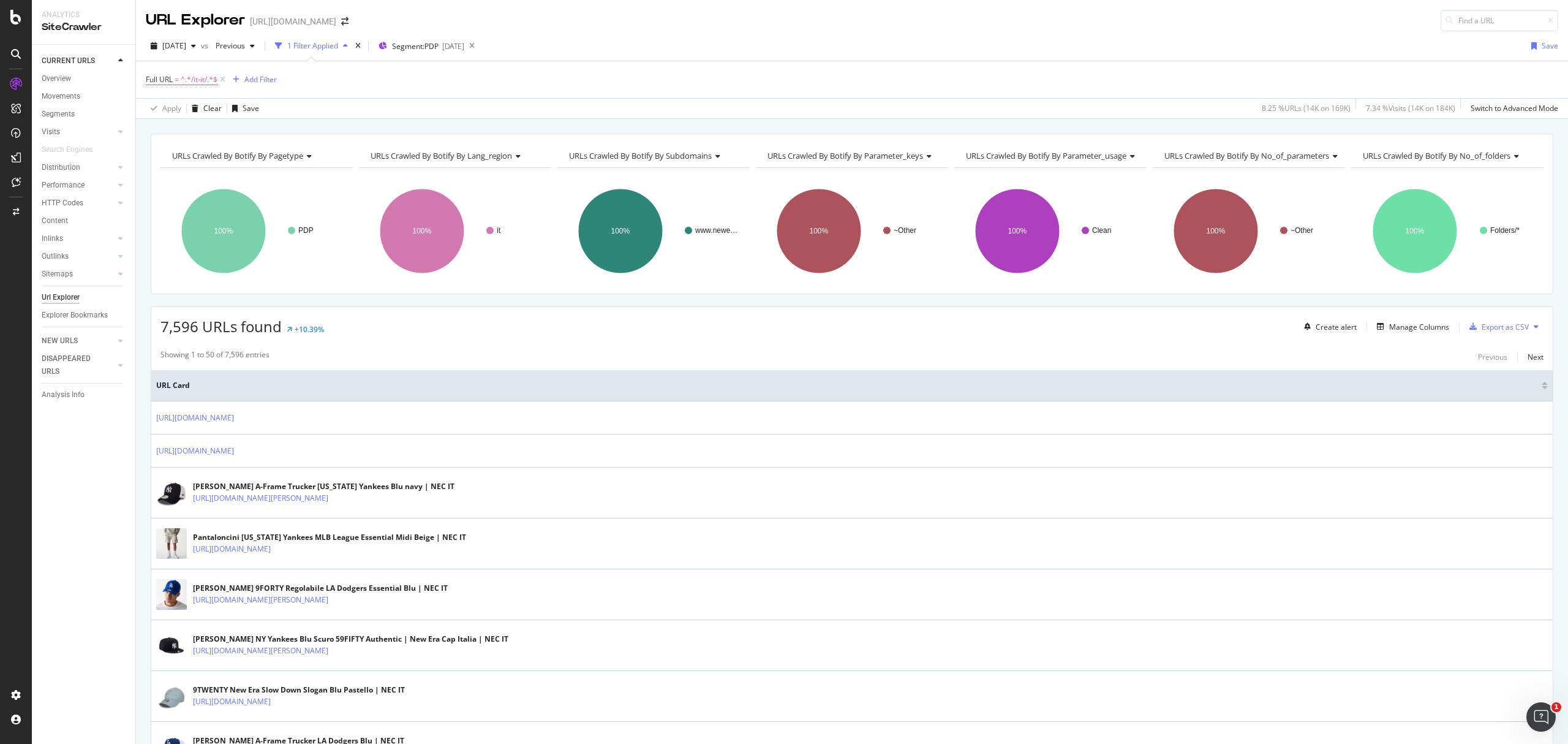
click at [1426, 337] on div "Create alert Manage Columns Export as CSV" at bounding box center [1421, 326] width 244 height 21
click at [1426, 331] on div "Manage Columns" at bounding box center [1419, 327] width 60 height 10
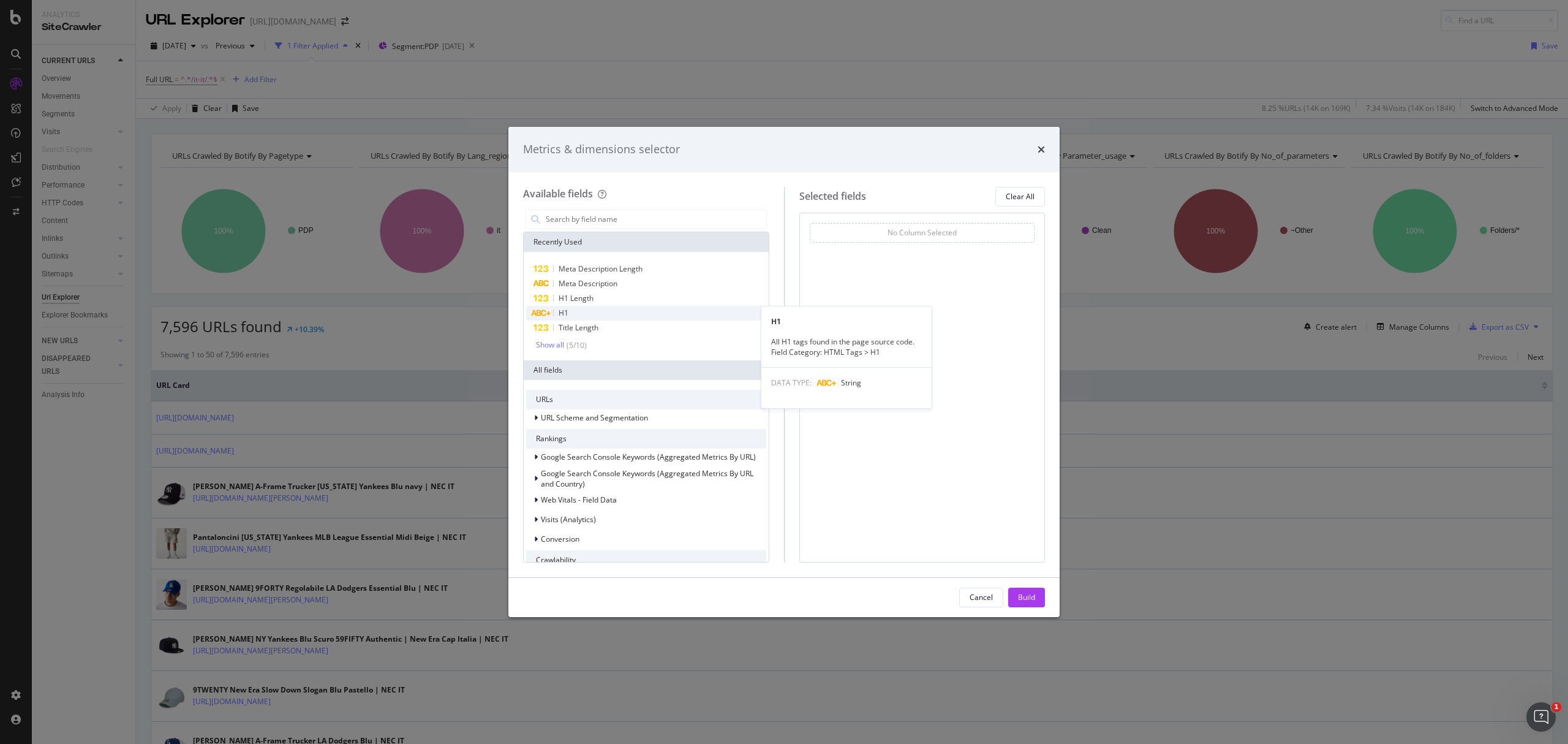
click at [596, 317] on div "H1" at bounding box center [646, 313] width 240 height 15
click at [589, 300] on span "H1 Length" at bounding box center [576, 298] width 35 height 10
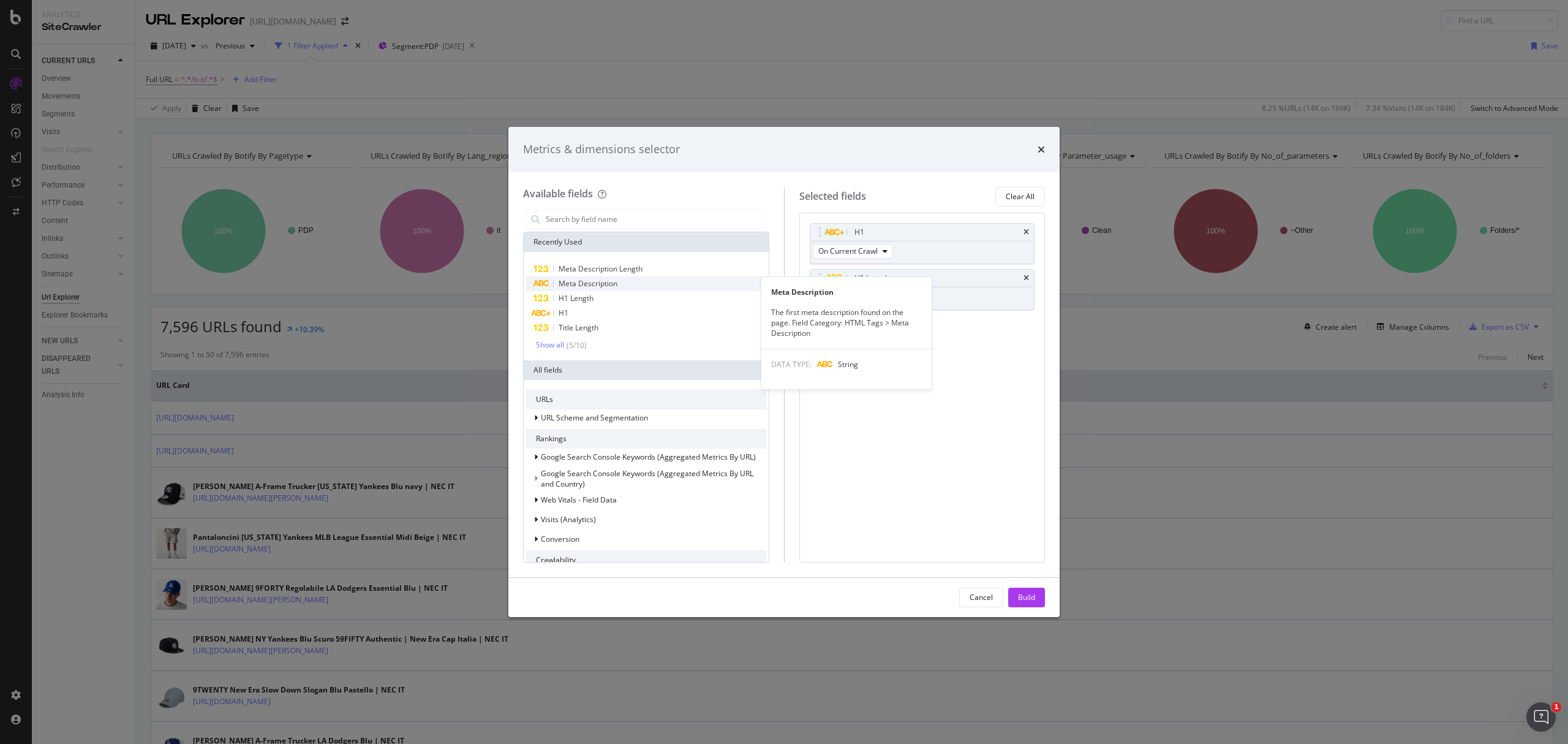
click at [590, 283] on span "Meta Description" at bounding box center [588, 283] width 59 height 10
click at [598, 273] on span "Meta Description Length" at bounding box center [600, 269] width 84 height 10
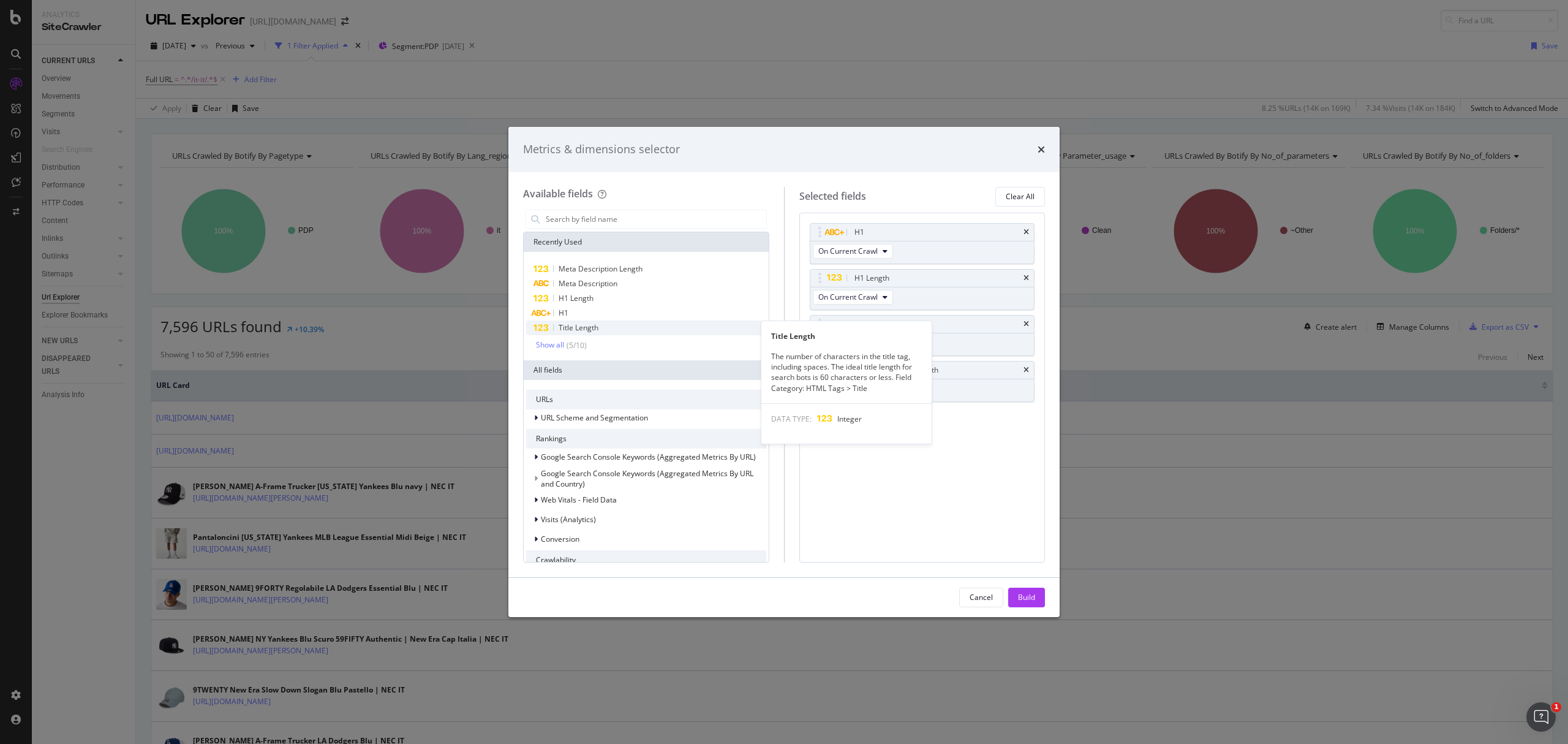
click at [587, 327] on span "Title Length" at bounding box center [578, 327] width 40 height 10
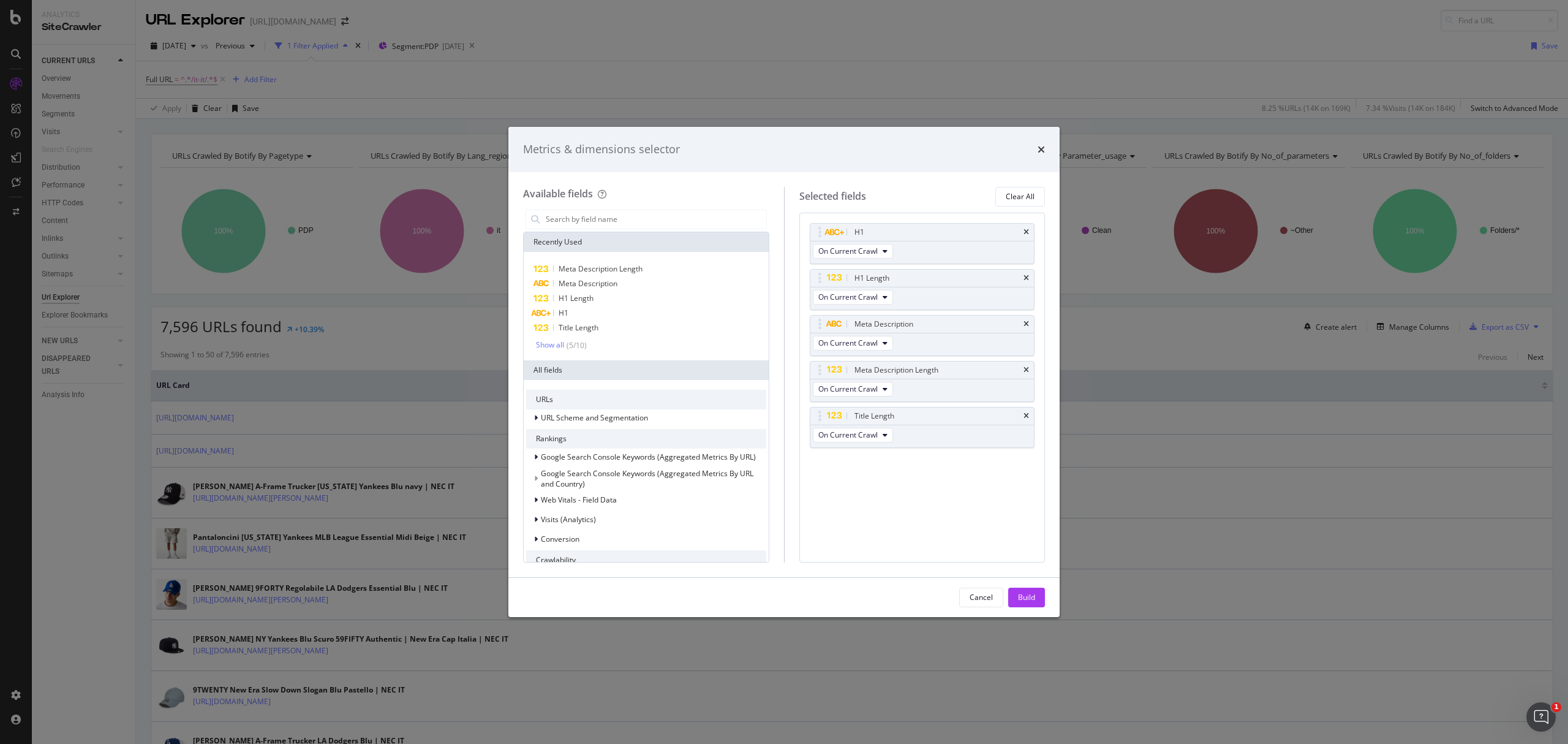
click at [554, 352] on div "Meta Description Length Meta Description H1 Length H1 Title Length Show all ( 5…" at bounding box center [646, 306] width 245 height 108
click at [550, 347] on div "Show all" at bounding box center [550, 345] width 28 height 9
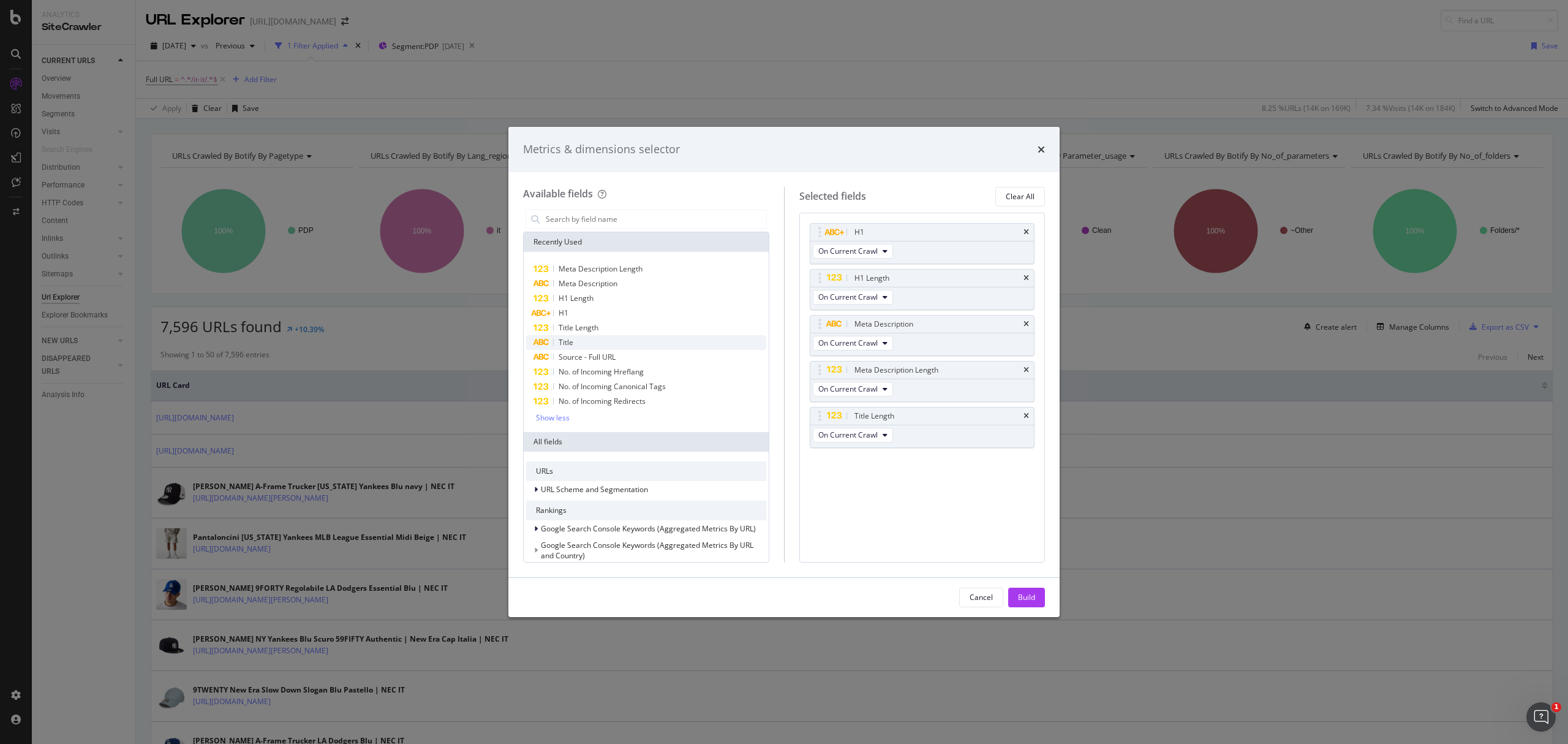
click at [582, 342] on div "Title" at bounding box center [646, 343] width 240 height 15
drag, startPoint x: 819, startPoint y: 473, endPoint x: 809, endPoint y: 417, distance: 56.9
click at [809, 417] on body "Analytics SiteCrawler CURRENT URLS Overview Movements Segments Visits Analysis …" at bounding box center [784, 372] width 1568 height 744
drag, startPoint x: 1025, startPoint y: 597, endPoint x: 1028, endPoint y: 605, distance: 8.5
click at [1025, 603] on div "Build" at bounding box center [1026, 597] width 17 height 18
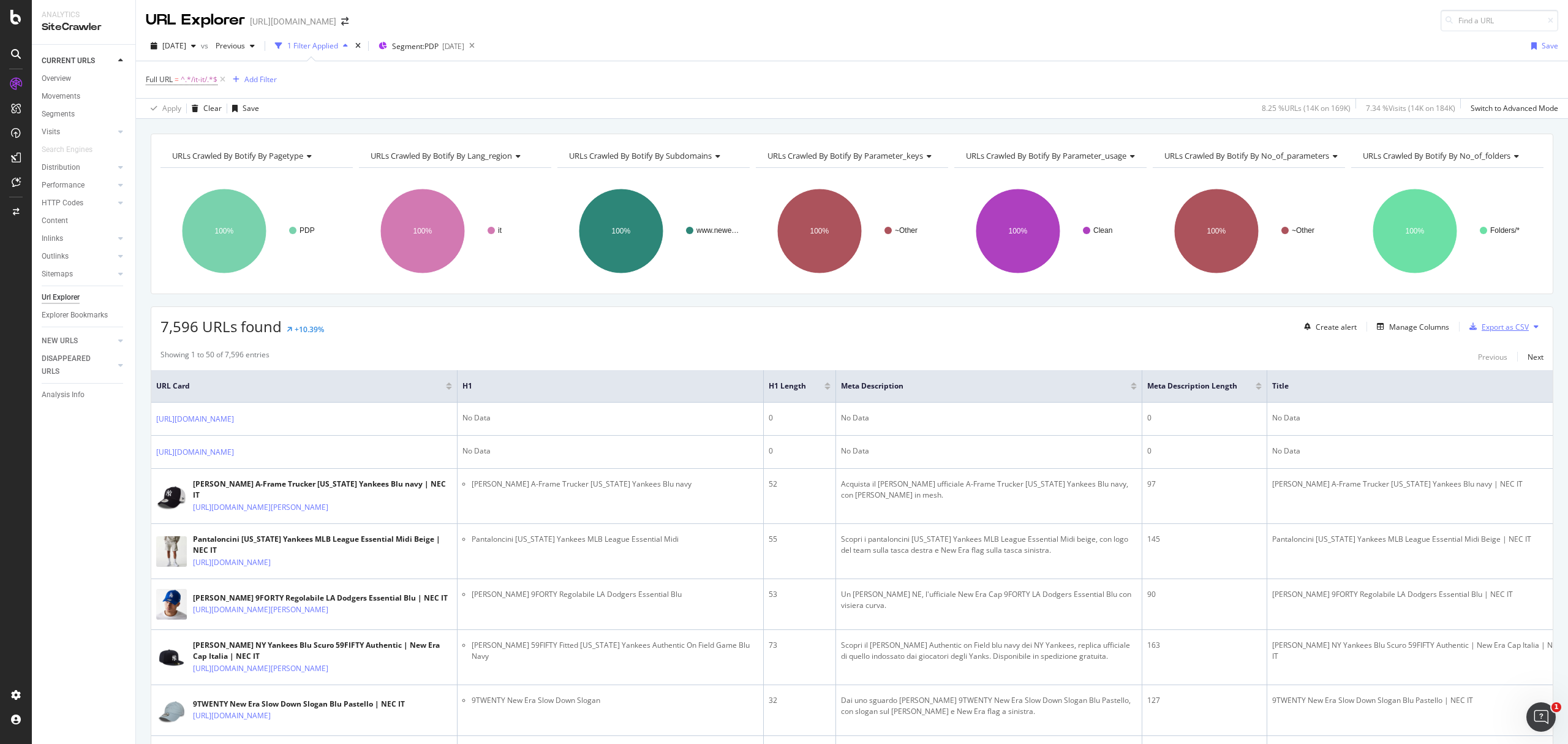
click at [1485, 332] on div "Export as CSV" at bounding box center [1505, 327] width 47 height 10
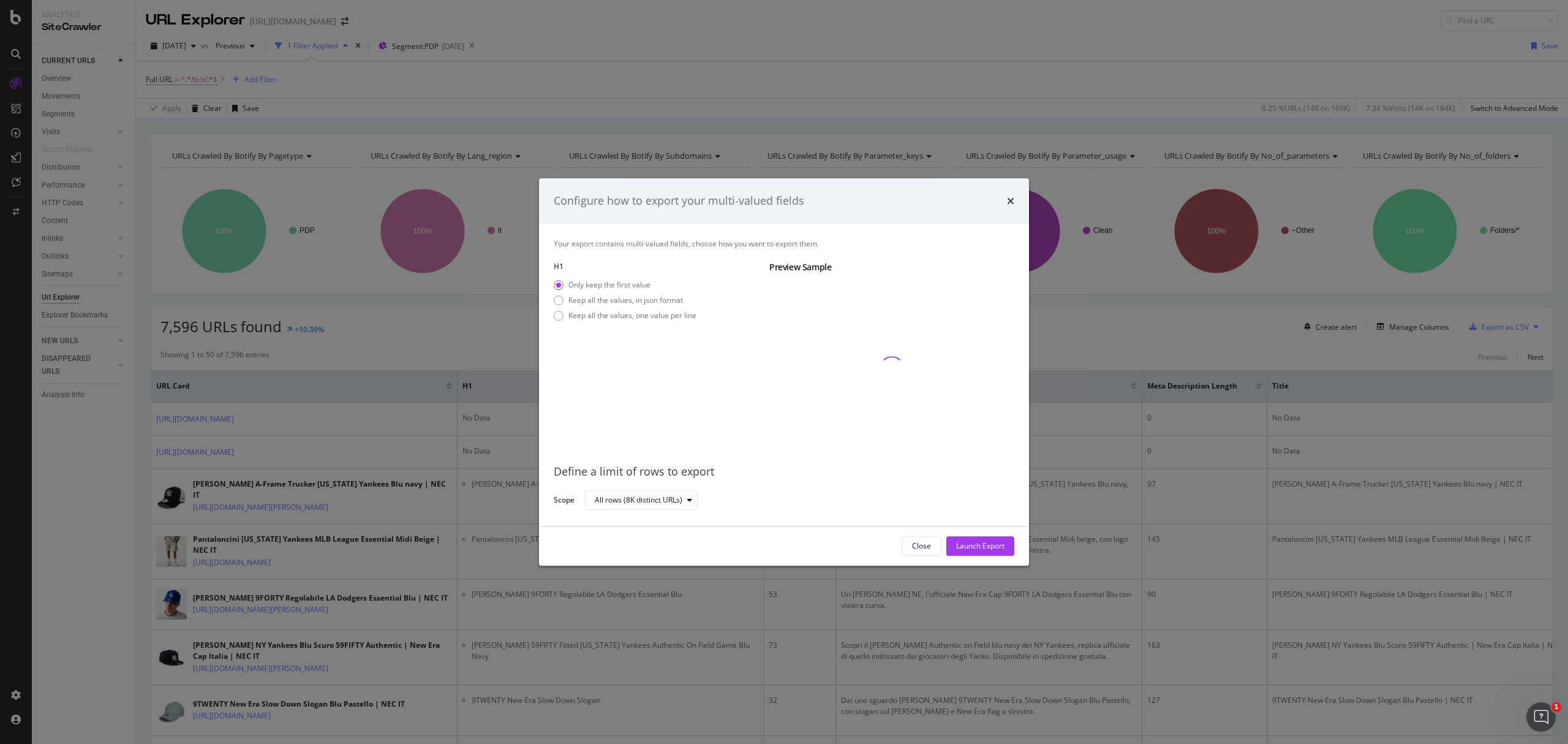
click at [663, 306] on div "Only keep the first value Keep all the values, in json format Keep all the valu…" at bounding box center [625, 302] width 143 height 46
click at [657, 319] on div "Keep all the values, one value per line" at bounding box center [632, 315] width 128 height 10
click at [980, 533] on div "Close Launch Export" at bounding box center [784, 546] width 490 height 39
click at [982, 537] on div "Launch Export" at bounding box center [980, 546] width 49 height 18
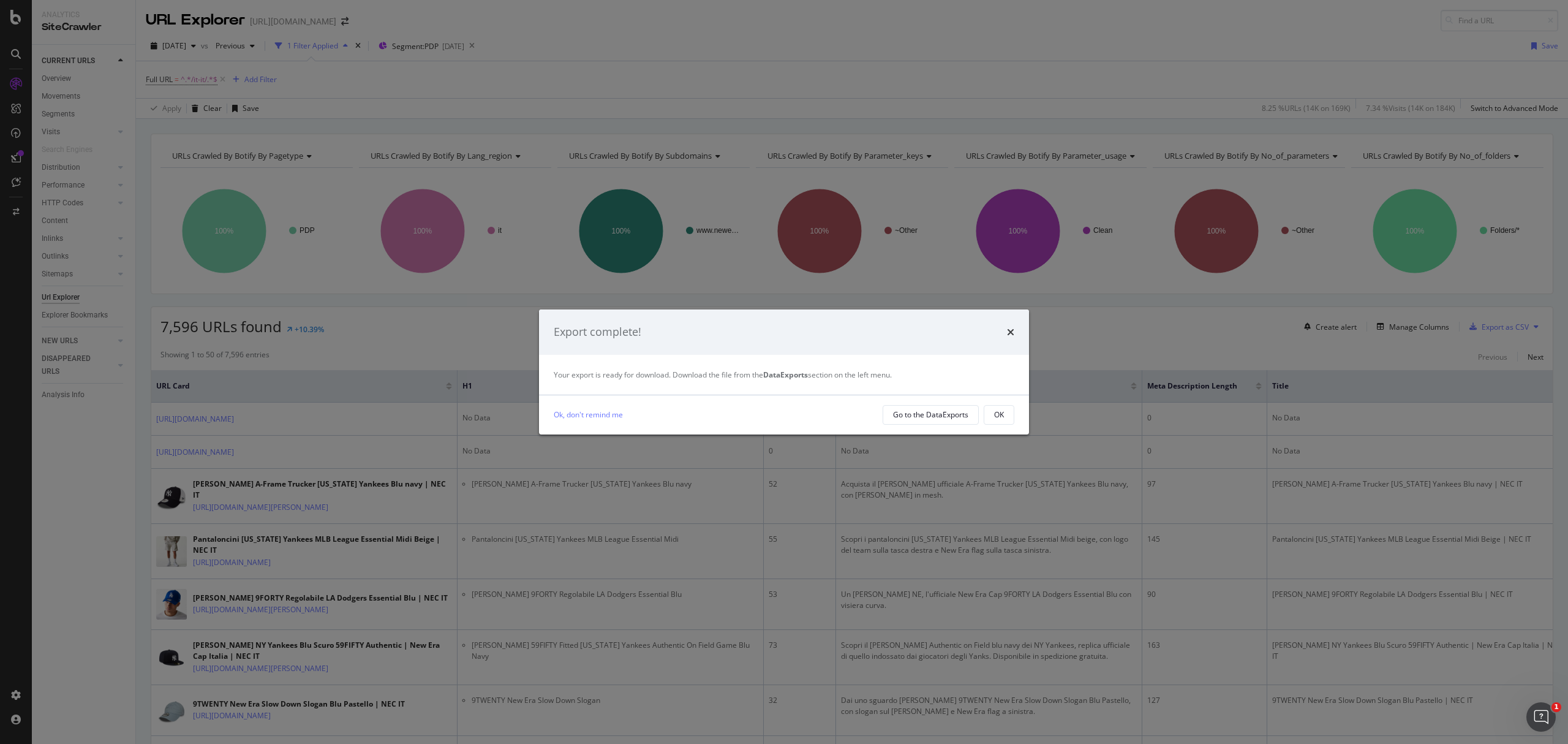
click at [895, 425] on div "Ok, don't remind me Go to the DataExports OK" at bounding box center [784, 415] width 490 height 39
click at [908, 418] on div "Go to the DataExports" at bounding box center [930, 414] width 75 height 10
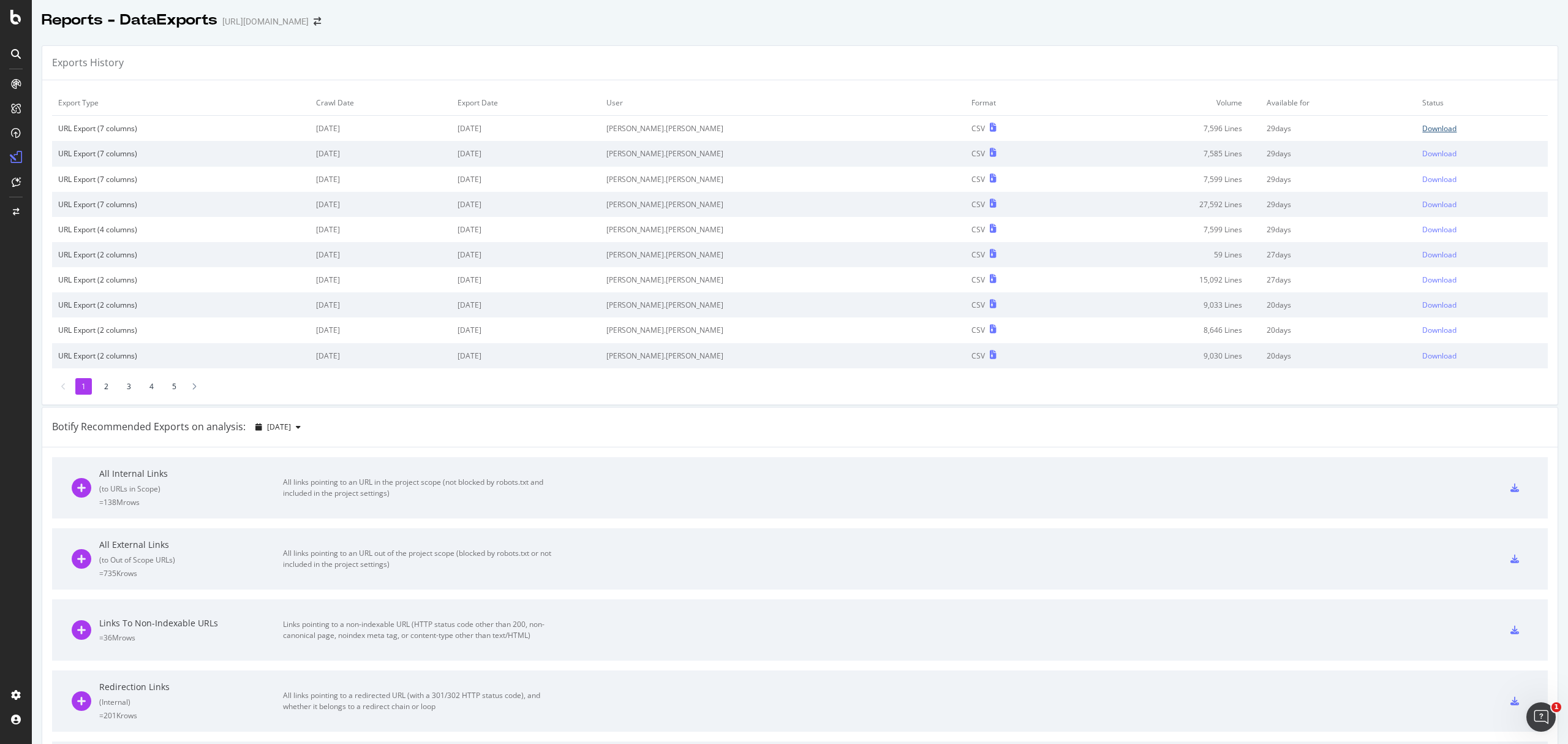
click at [1427, 126] on link "Download" at bounding box center [1482, 128] width 120 height 10
